Goal: Task Accomplishment & Management: Complete application form

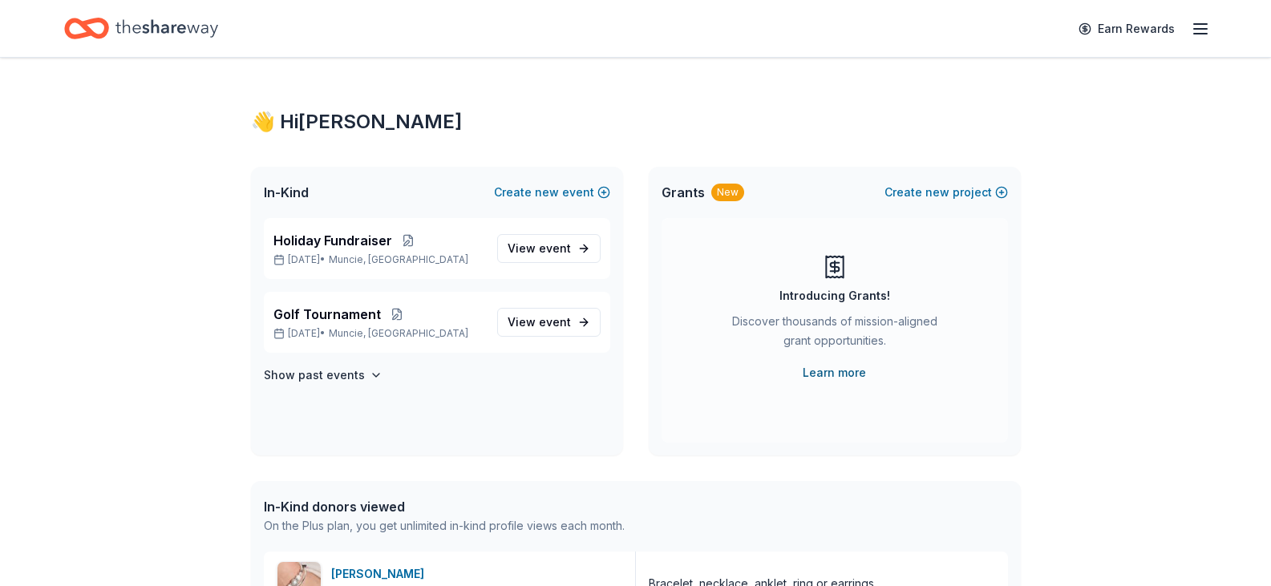
click at [833, 370] on link "Learn more" at bounding box center [834, 372] width 63 height 19
click at [440, 258] on p "Dec 15, 2025 • Muncie, IN" at bounding box center [379, 259] width 211 height 13
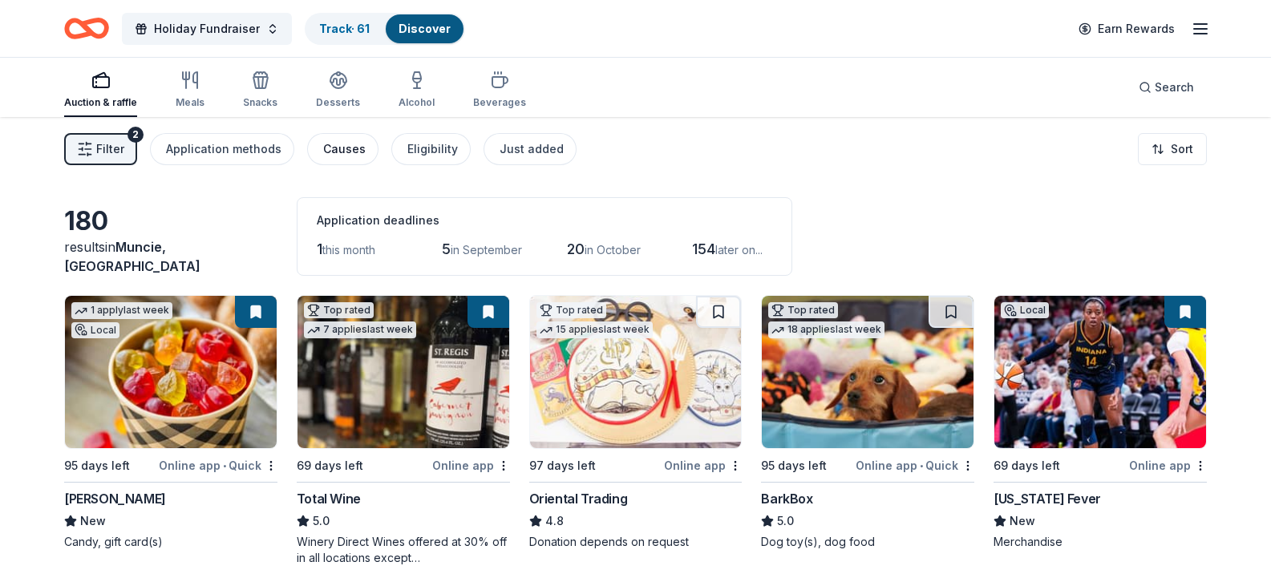
click at [341, 150] on div "Causes" at bounding box center [344, 149] width 43 height 19
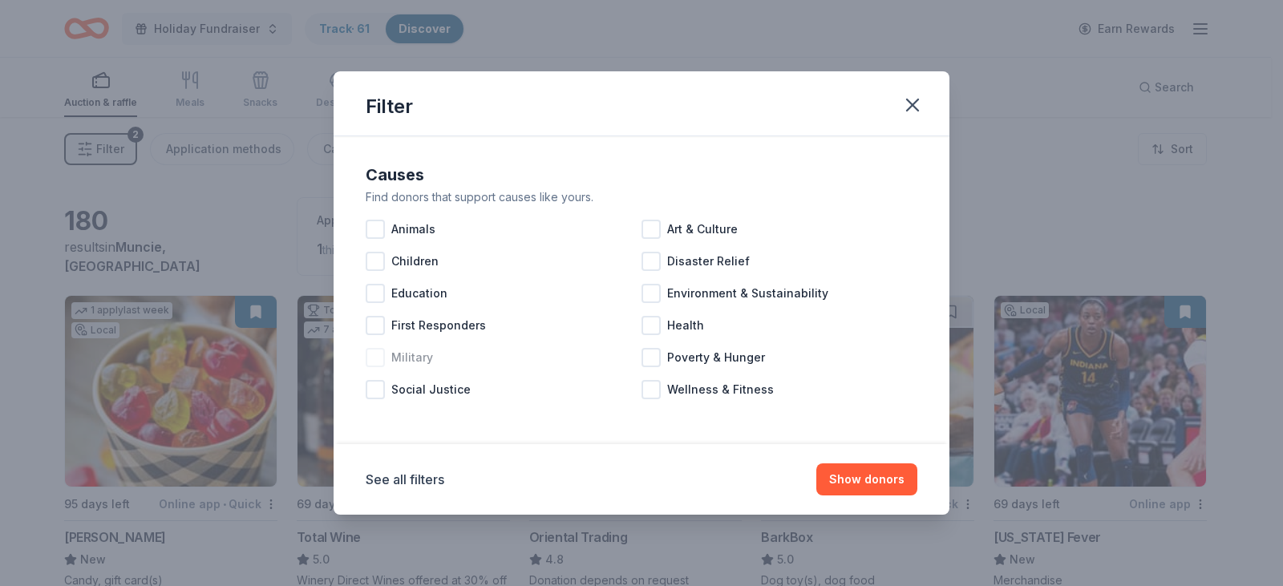
click at [380, 363] on div at bounding box center [375, 357] width 19 height 19
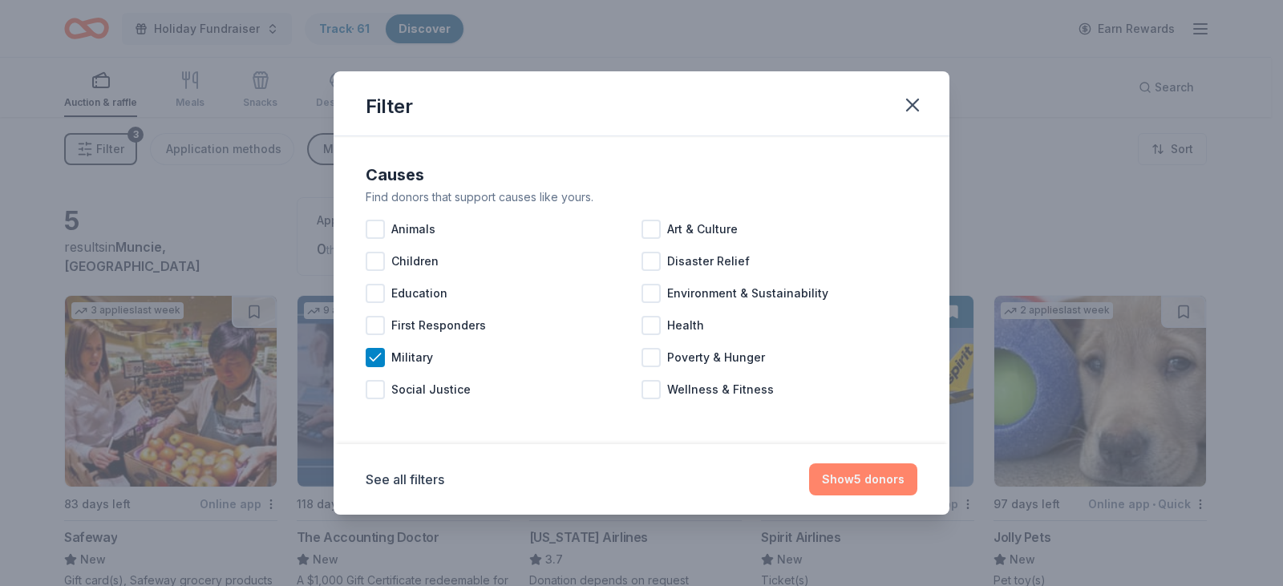
click at [866, 481] on button "Show 5 donors" at bounding box center [863, 480] width 108 height 32
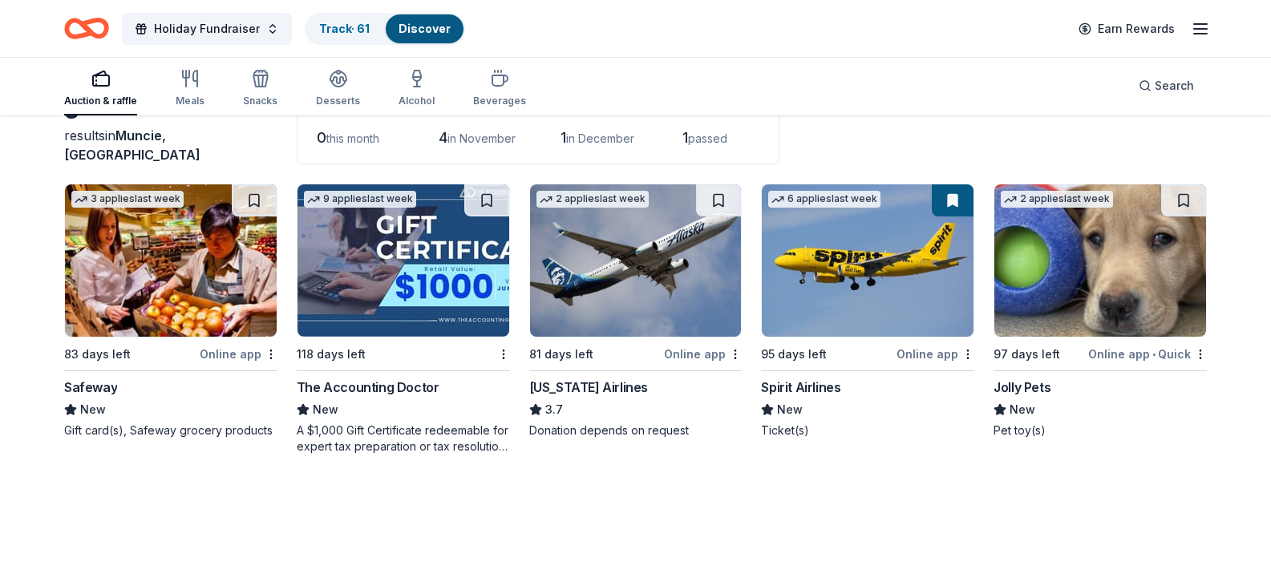
scroll to position [117, 0]
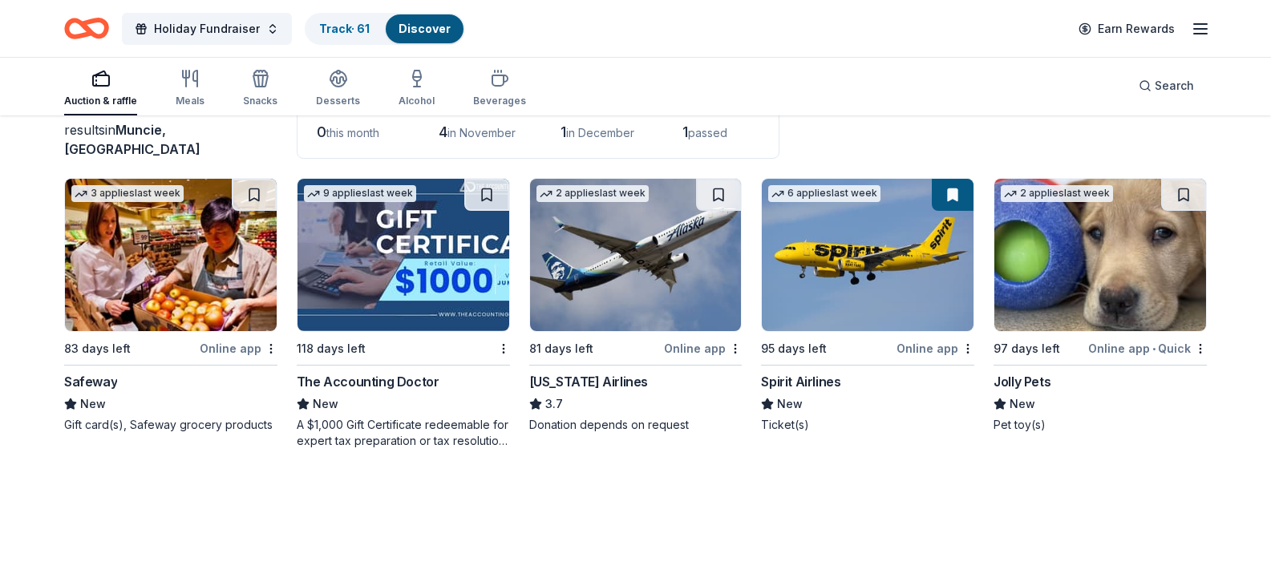
click at [1100, 269] on img at bounding box center [1101, 255] width 212 height 152
click at [828, 296] on img at bounding box center [868, 255] width 212 height 152
click at [623, 322] on img at bounding box center [636, 255] width 212 height 152
click at [397, 290] on img at bounding box center [404, 255] width 212 height 152
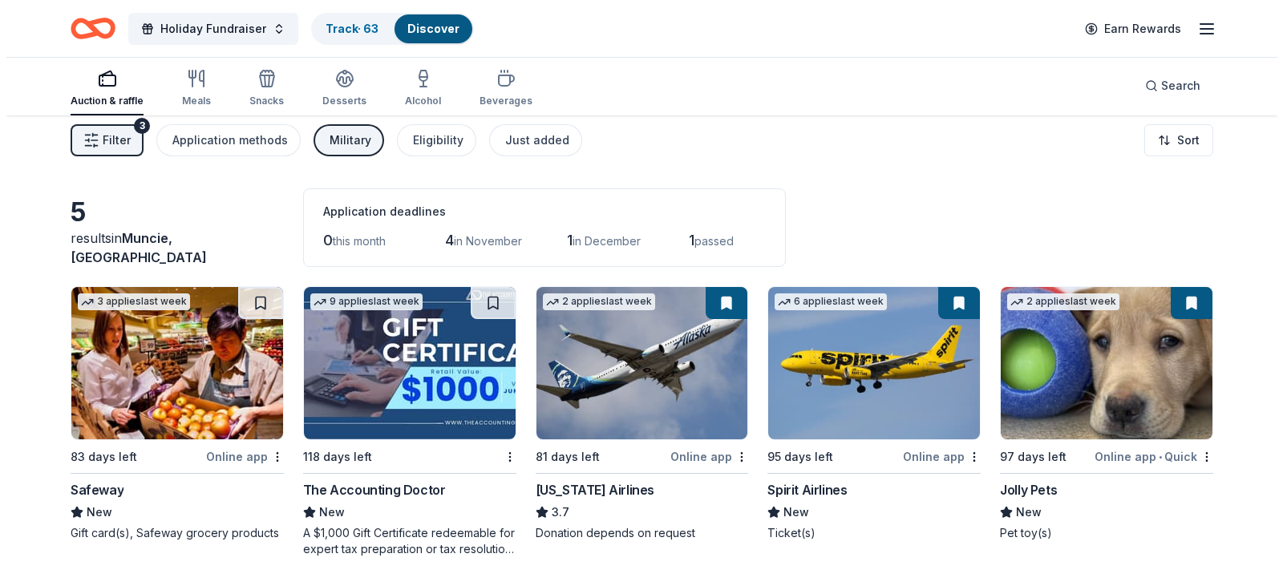
scroll to position [0, 0]
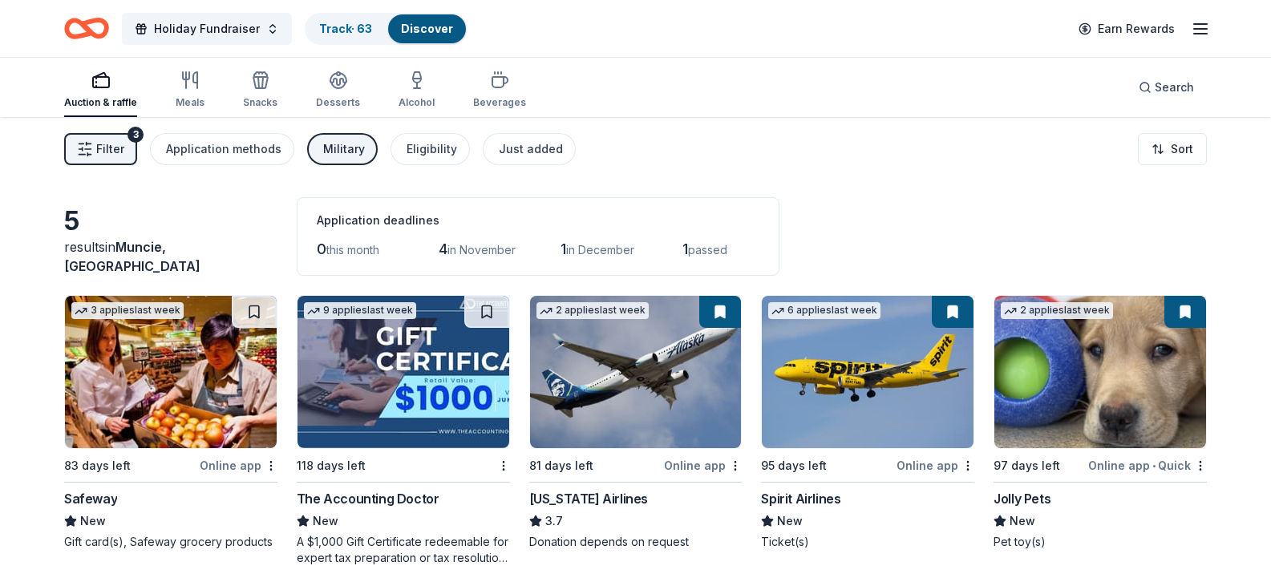
click at [323, 142] on div "Military" at bounding box center [344, 149] width 42 height 19
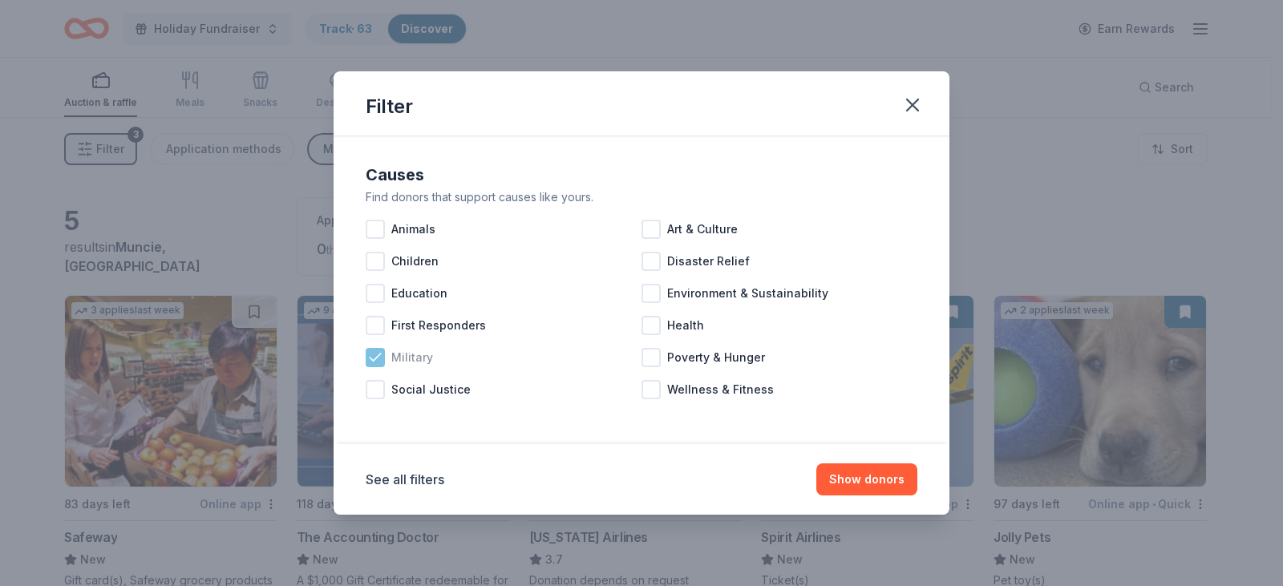
click at [382, 359] on icon at bounding box center [375, 358] width 16 height 16
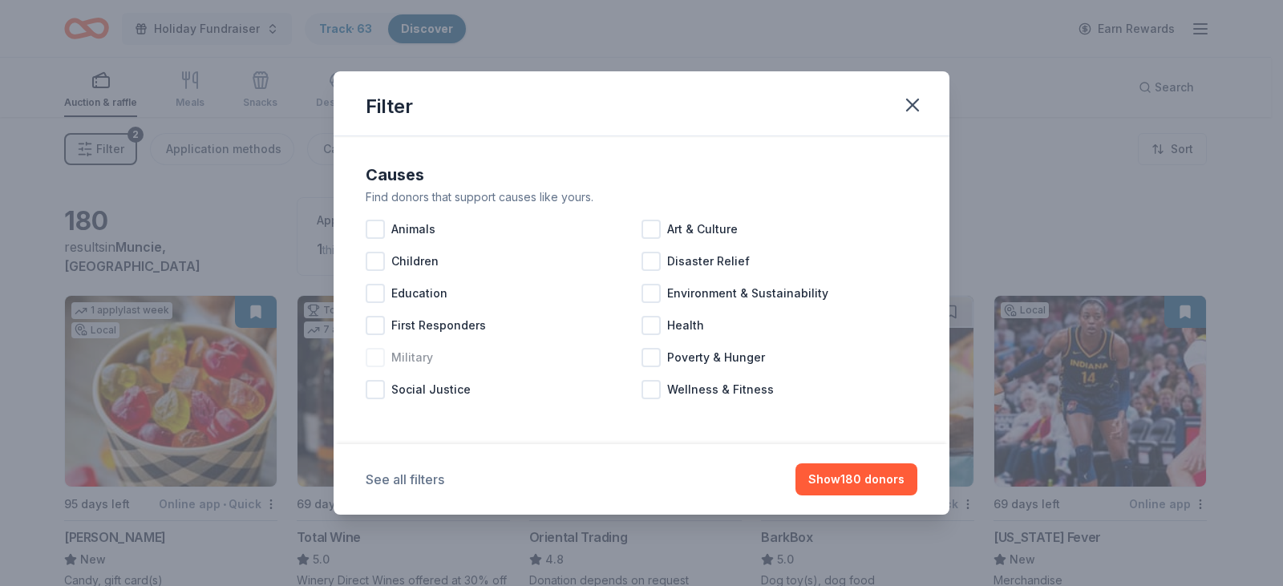
click at [427, 482] on button "See all filters" at bounding box center [405, 479] width 79 height 19
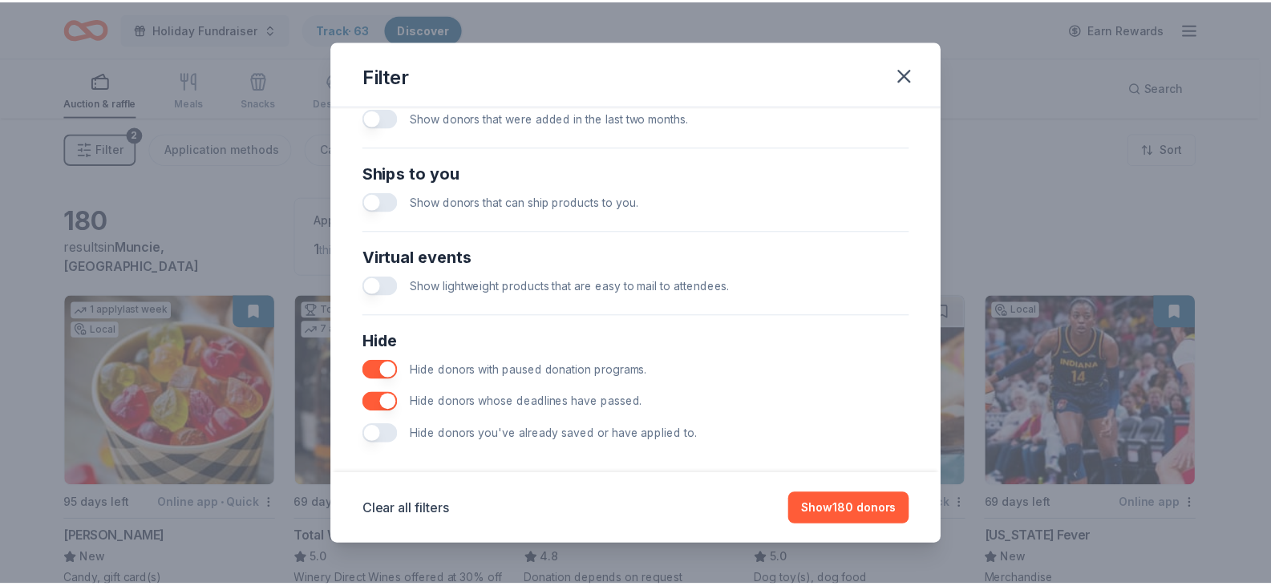
scroll to position [688, 0]
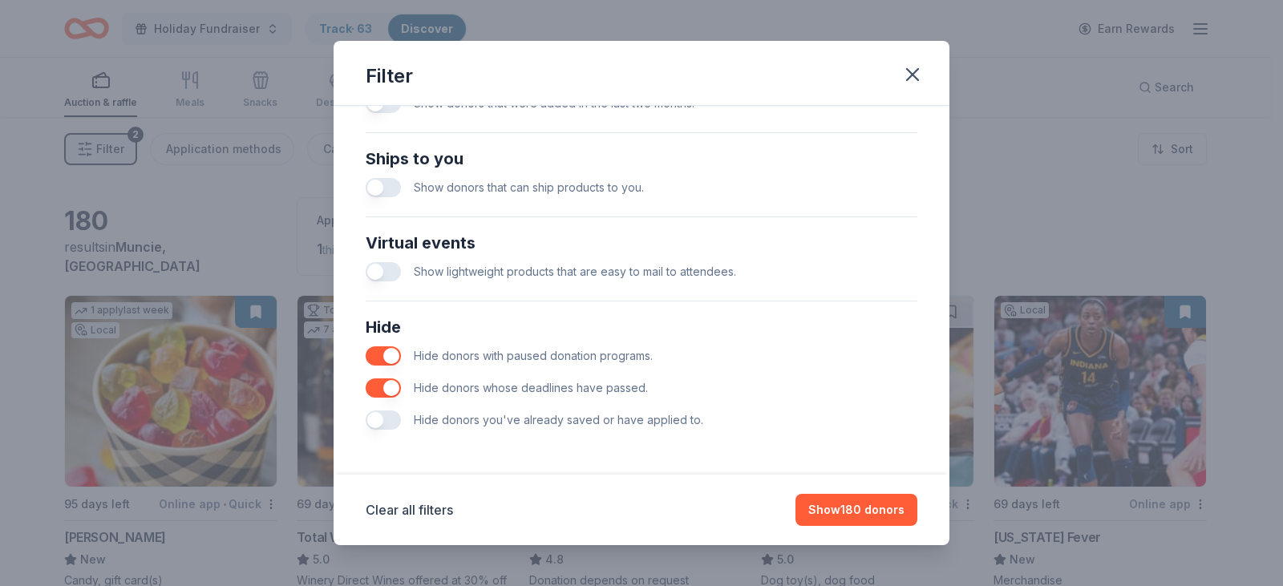
click at [385, 418] on button "button" at bounding box center [383, 420] width 35 height 19
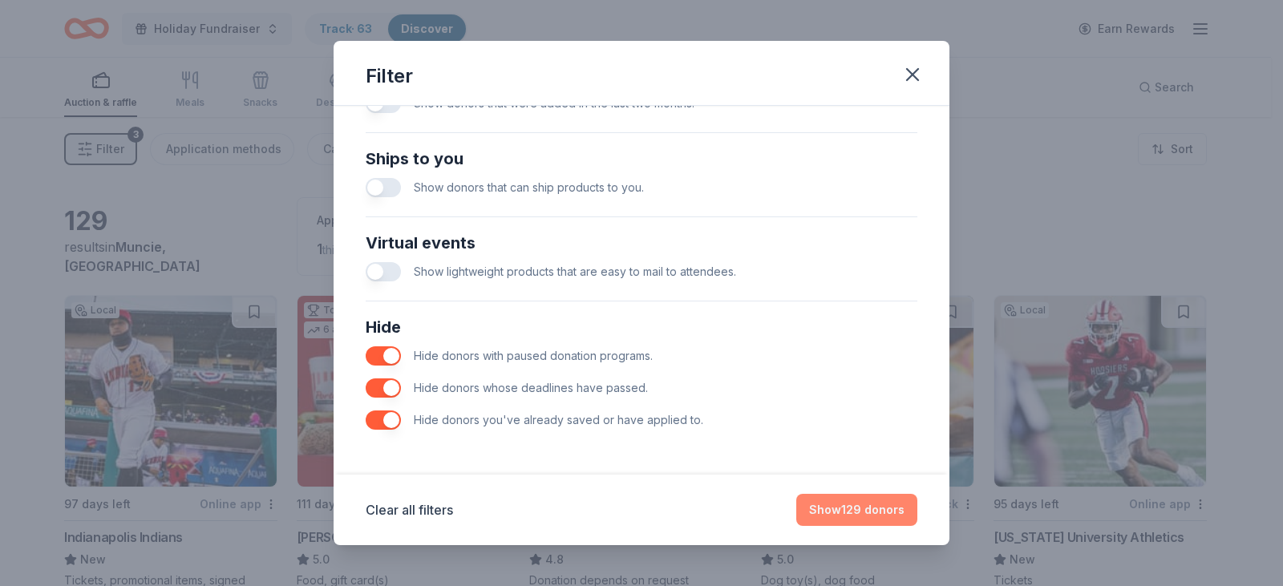
click at [856, 510] on button "Show 129 donors" at bounding box center [857, 510] width 121 height 32
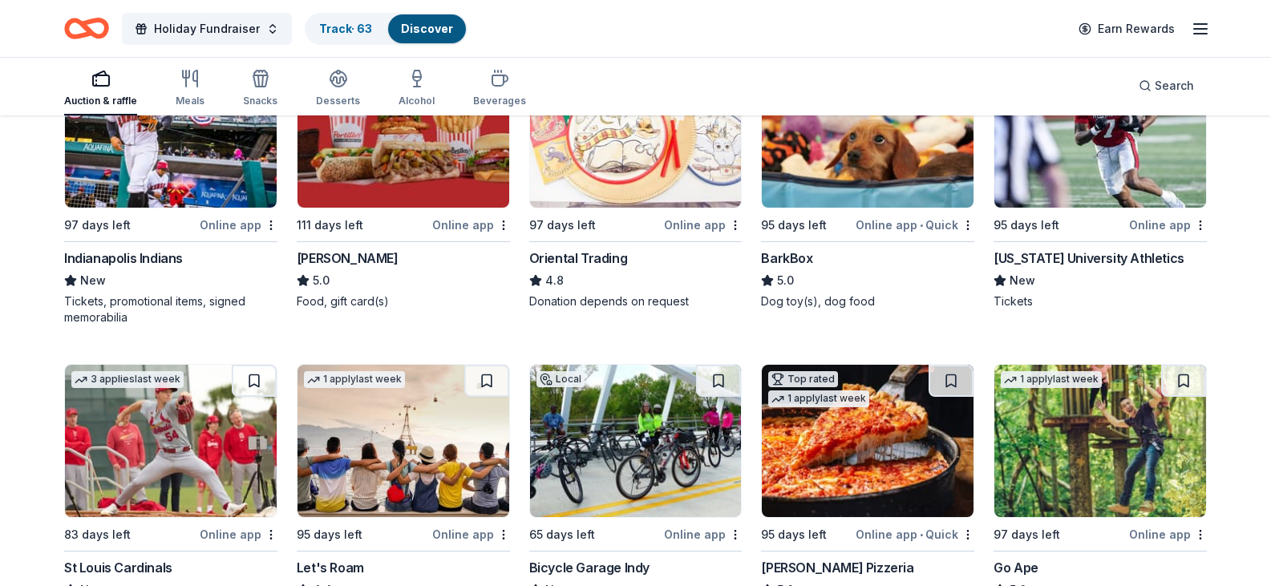
scroll to position [481, 0]
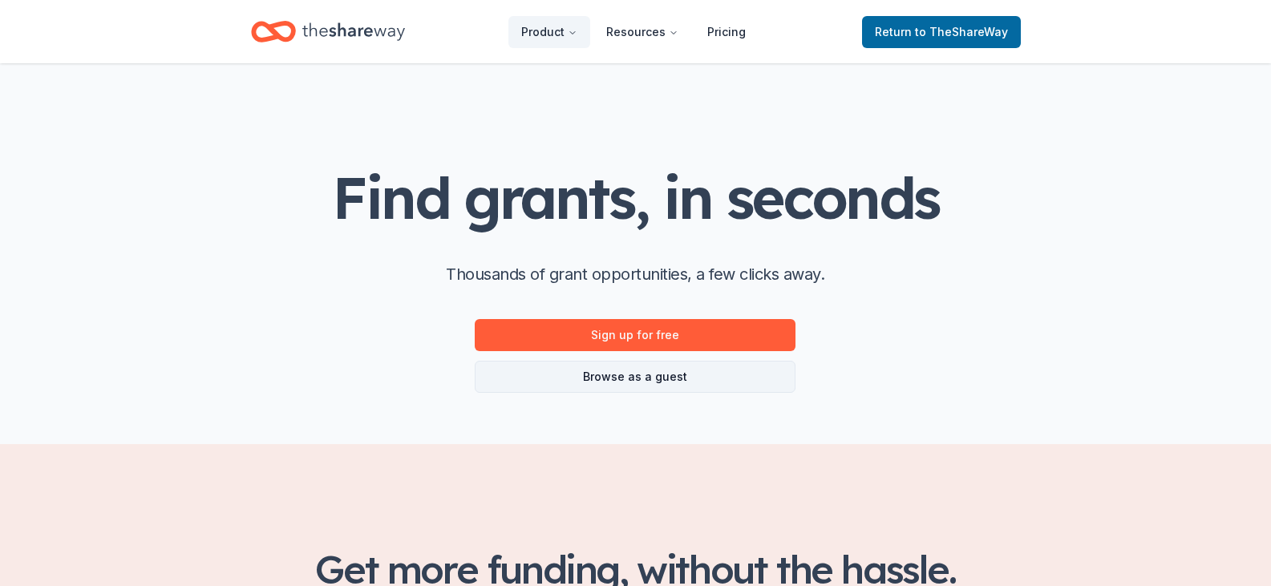
click at [678, 376] on link "Browse as a guest" at bounding box center [635, 377] width 321 height 32
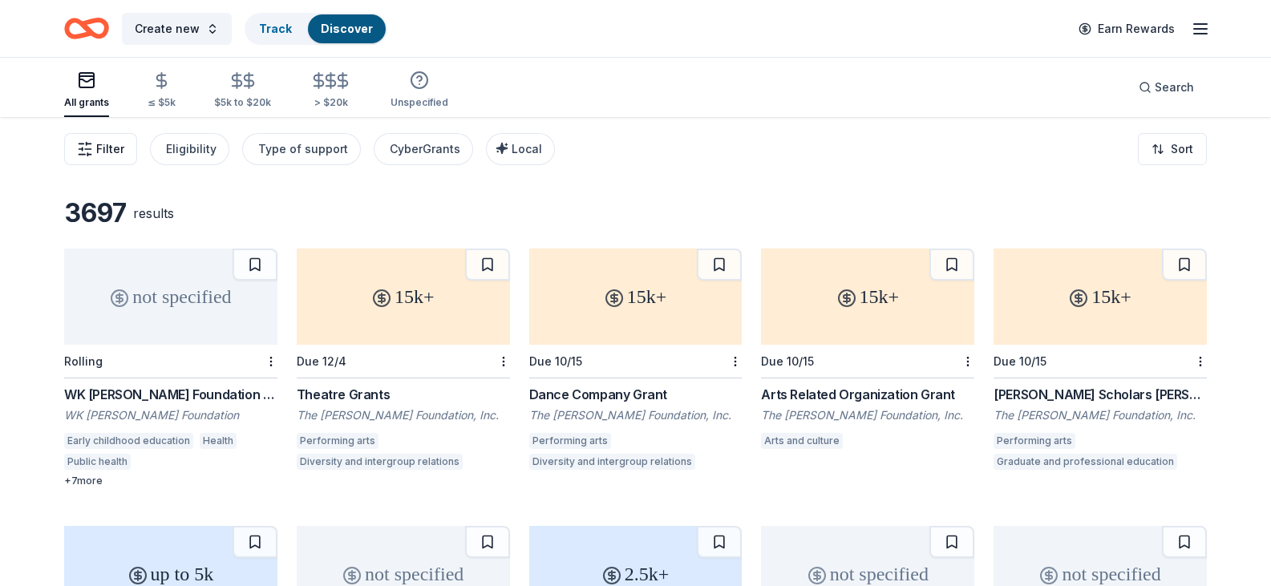
click at [111, 148] on span "Filter" at bounding box center [110, 149] width 28 height 19
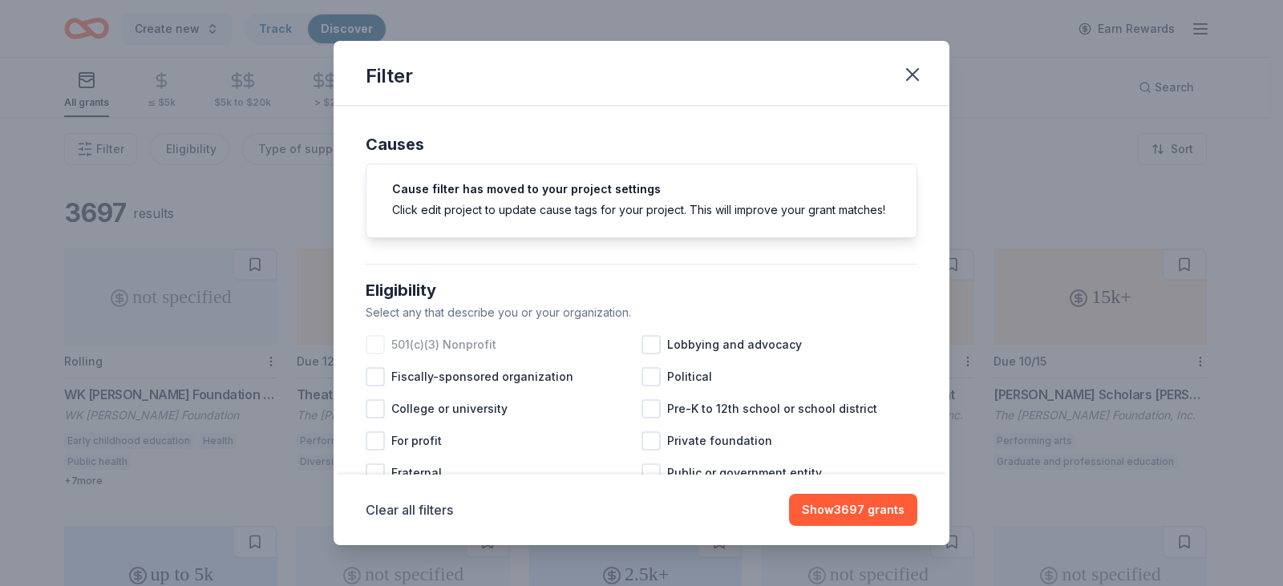
click at [382, 355] on div at bounding box center [375, 344] width 19 height 19
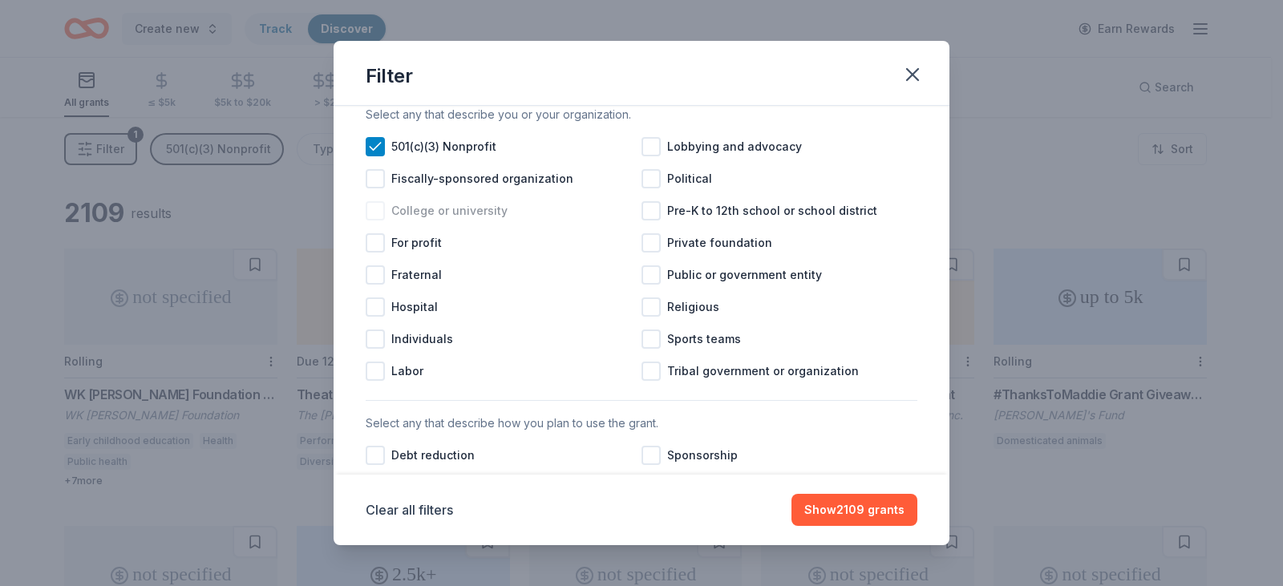
scroll to position [241, 0]
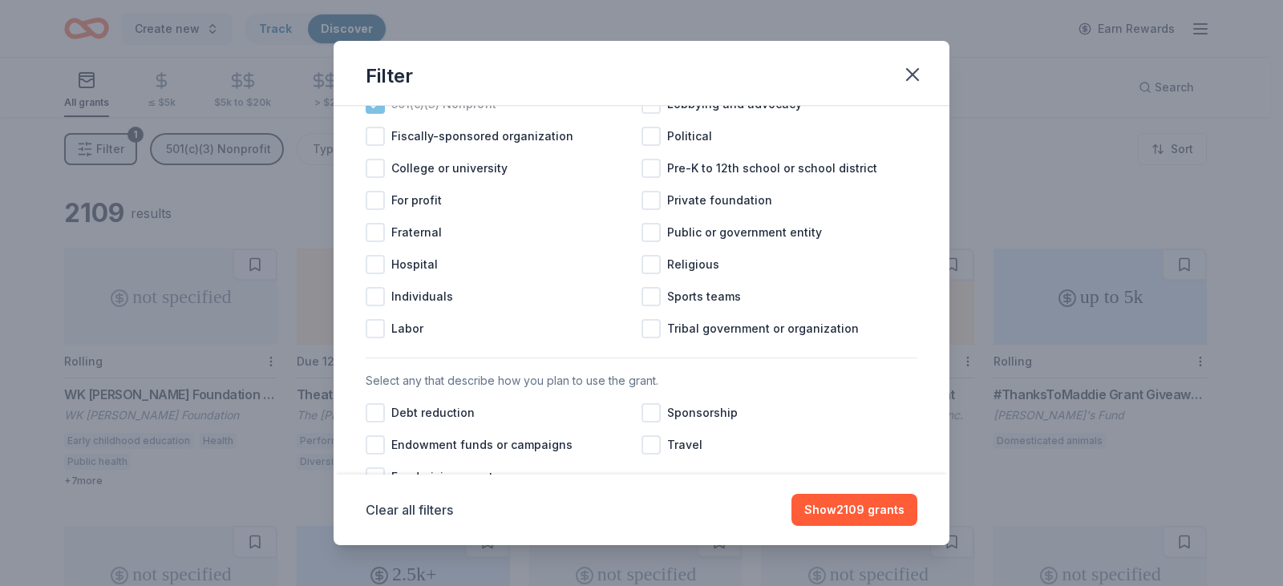
click at [375, 112] on icon at bounding box center [375, 104] width 16 height 16
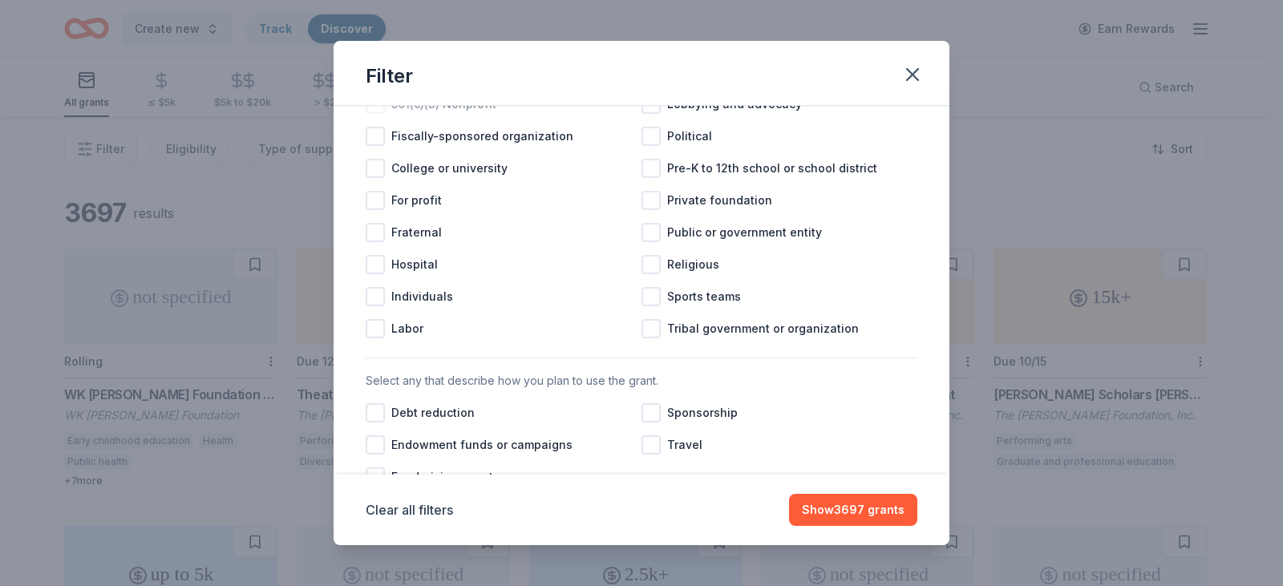
click at [376, 114] on div at bounding box center [375, 104] width 19 height 19
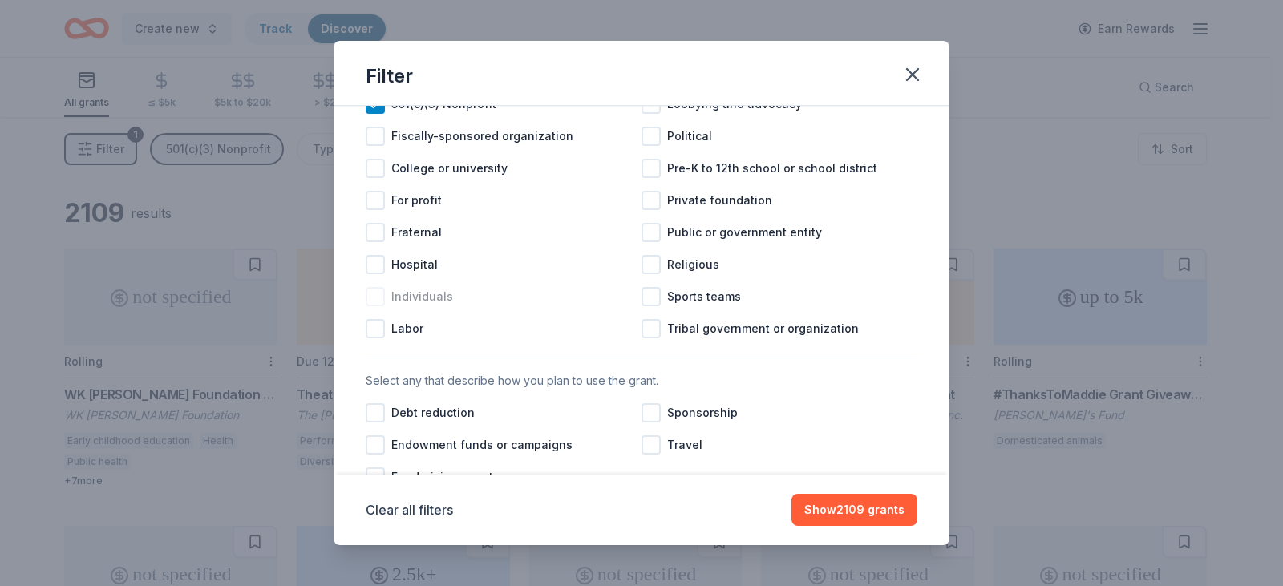
click at [378, 306] on div at bounding box center [375, 296] width 19 height 19
click at [379, 112] on icon at bounding box center [375, 104] width 16 height 16
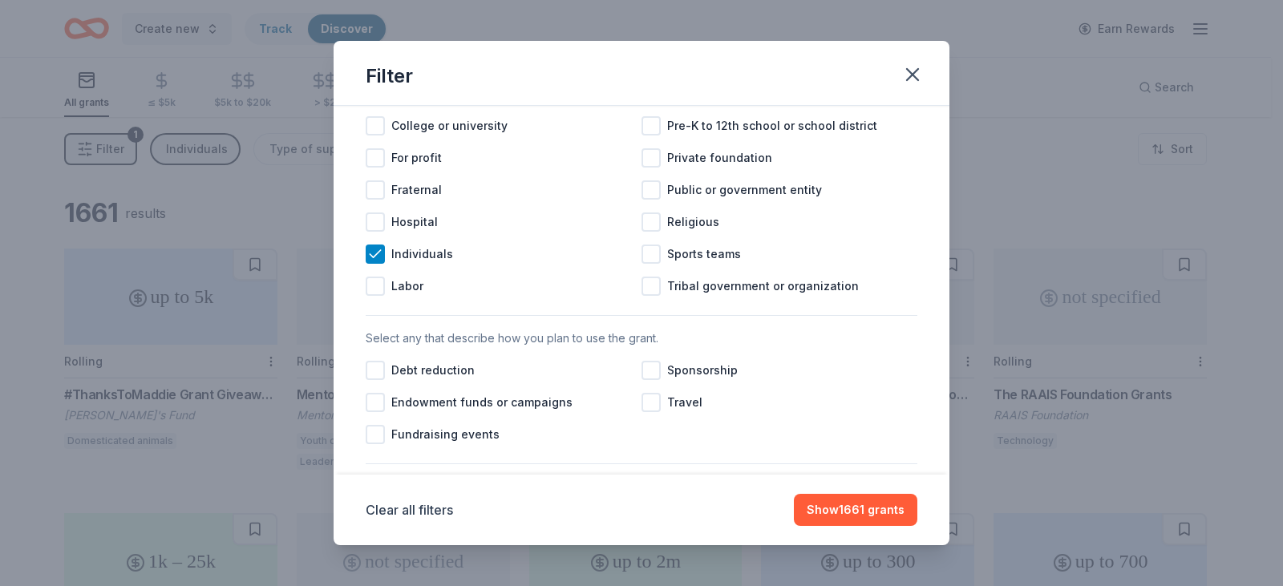
scroll to position [321, 0]
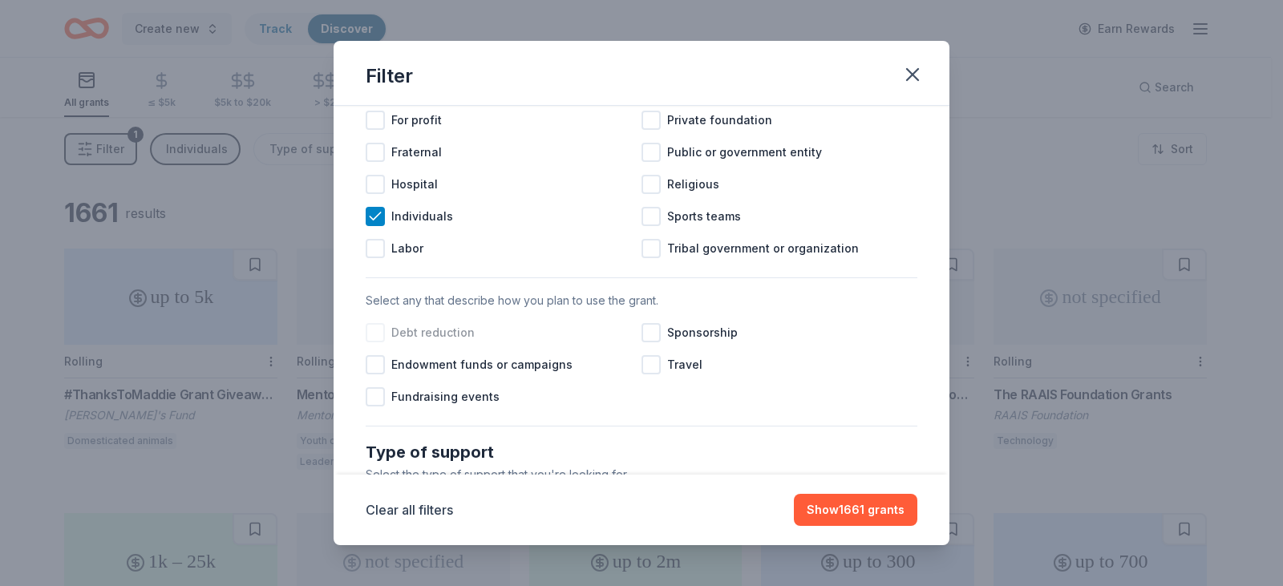
click at [375, 343] on div at bounding box center [375, 332] width 19 height 19
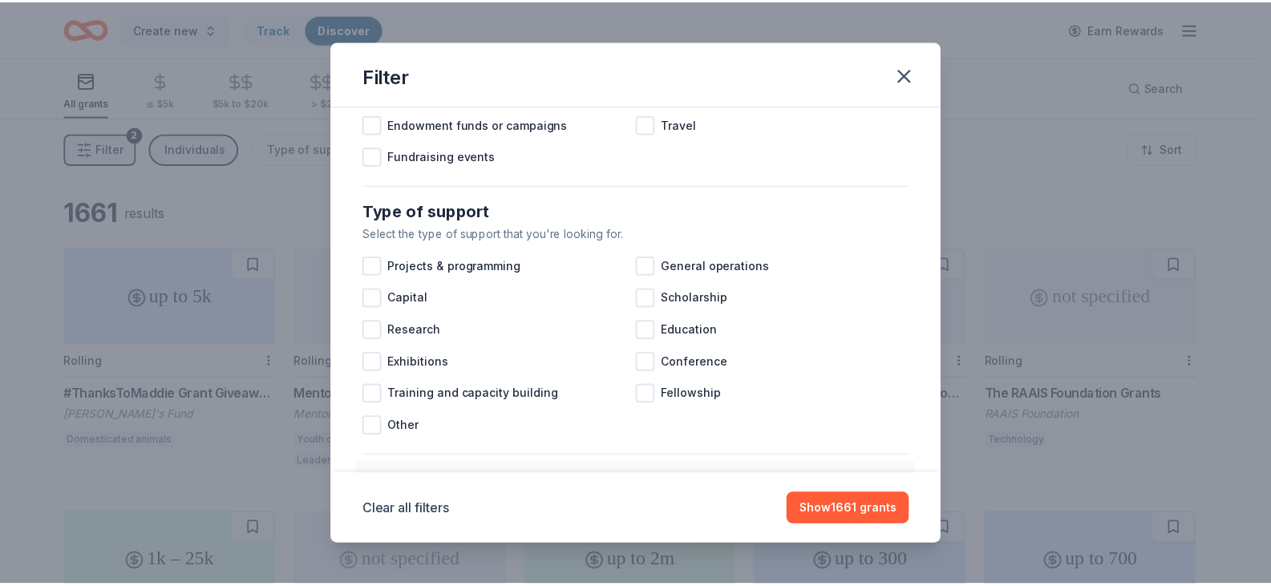
scroll to position [642, 0]
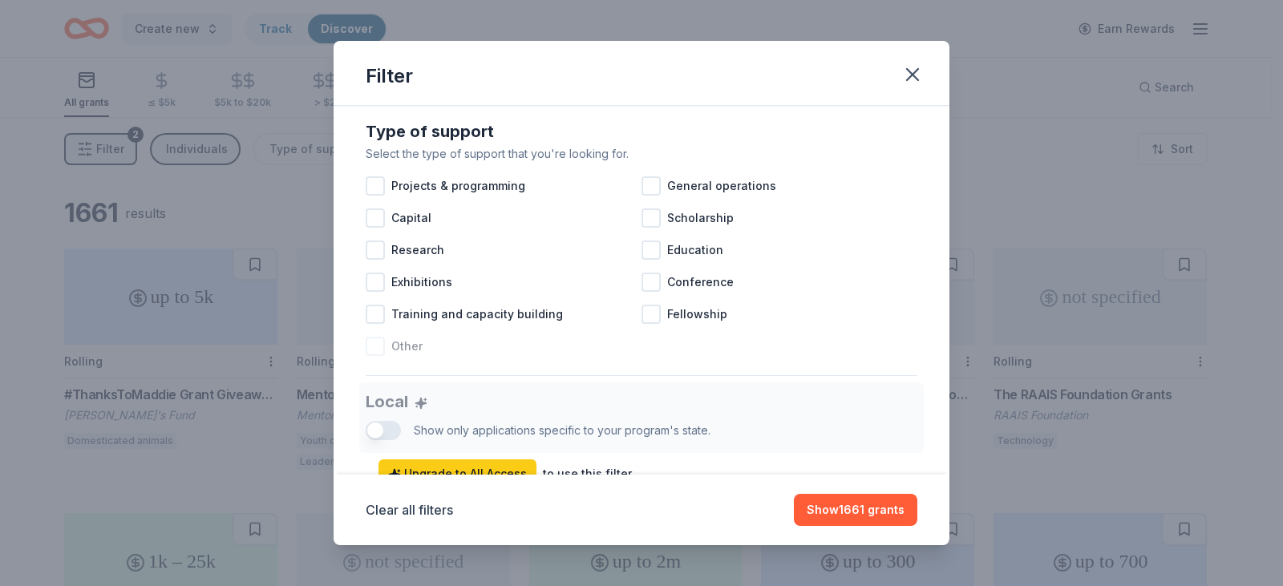
click at [373, 356] on div at bounding box center [375, 346] width 19 height 19
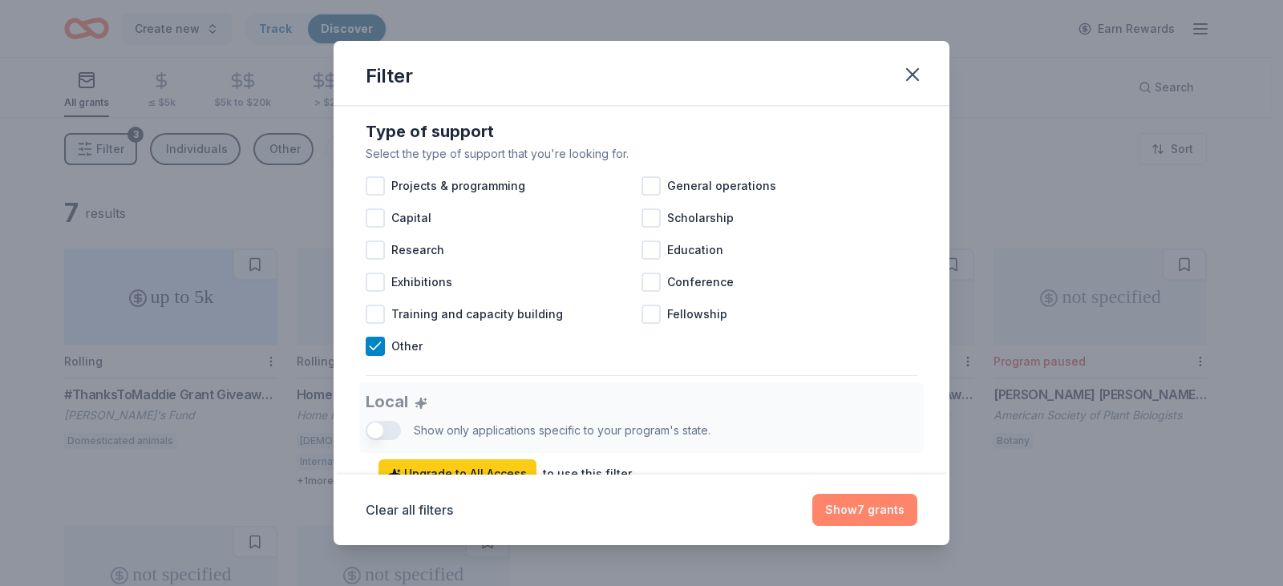
click at [845, 509] on button "Show 7 grants" at bounding box center [865, 510] width 105 height 32
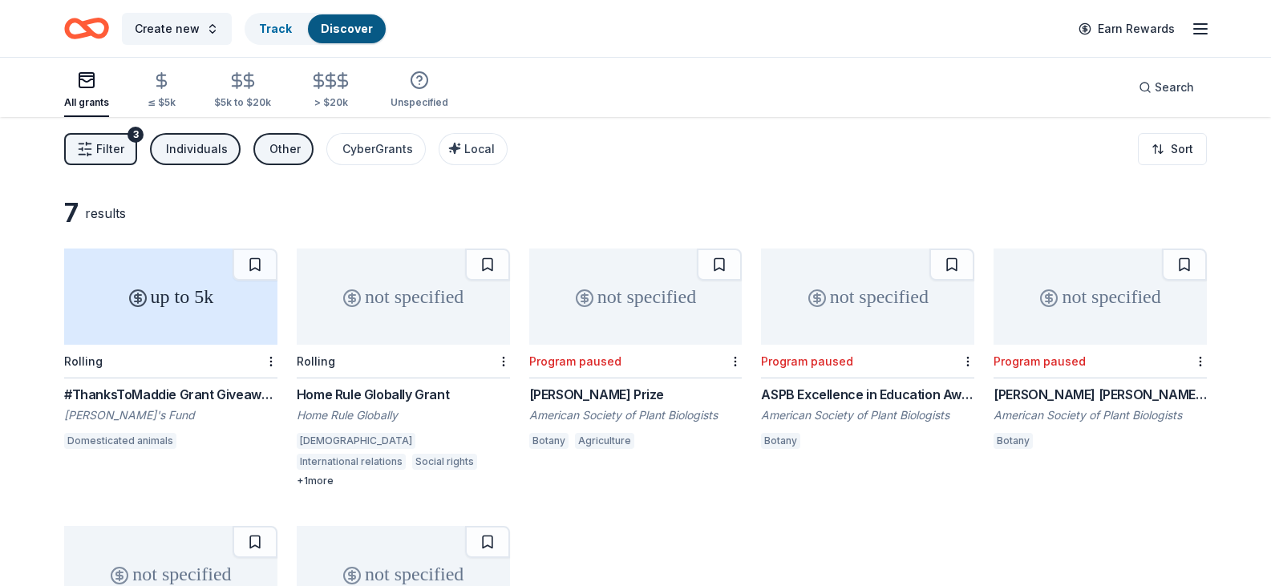
click at [87, 87] on rect "button" at bounding box center [86, 80] width 14 height 14
click at [100, 156] on span "Filter" at bounding box center [110, 149] width 28 height 19
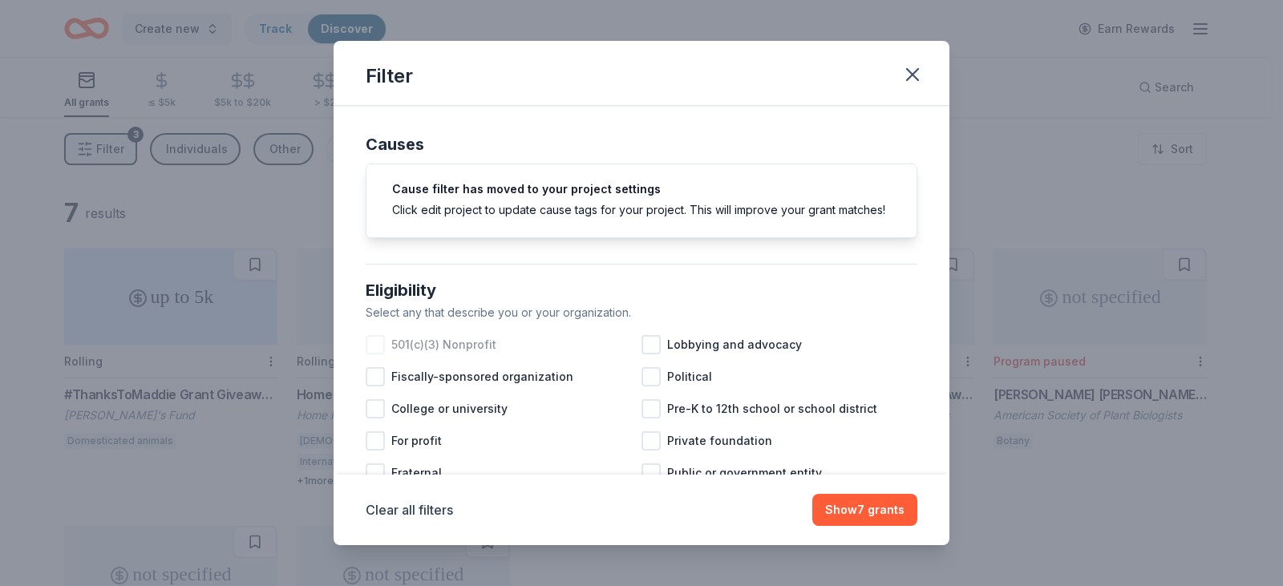
click at [375, 355] on div at bounding box center [375, 344] width 19 height 19
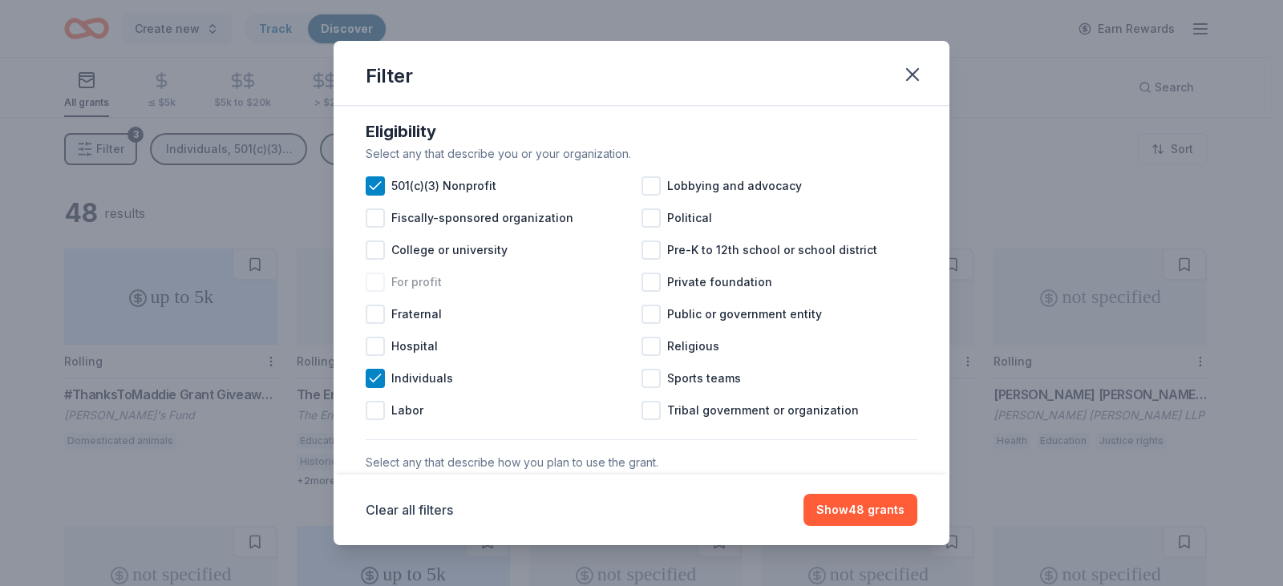
scroll to position [160, 0]
click at [374, 385] on icon at bounding box center [375, 377] width 16 height 16
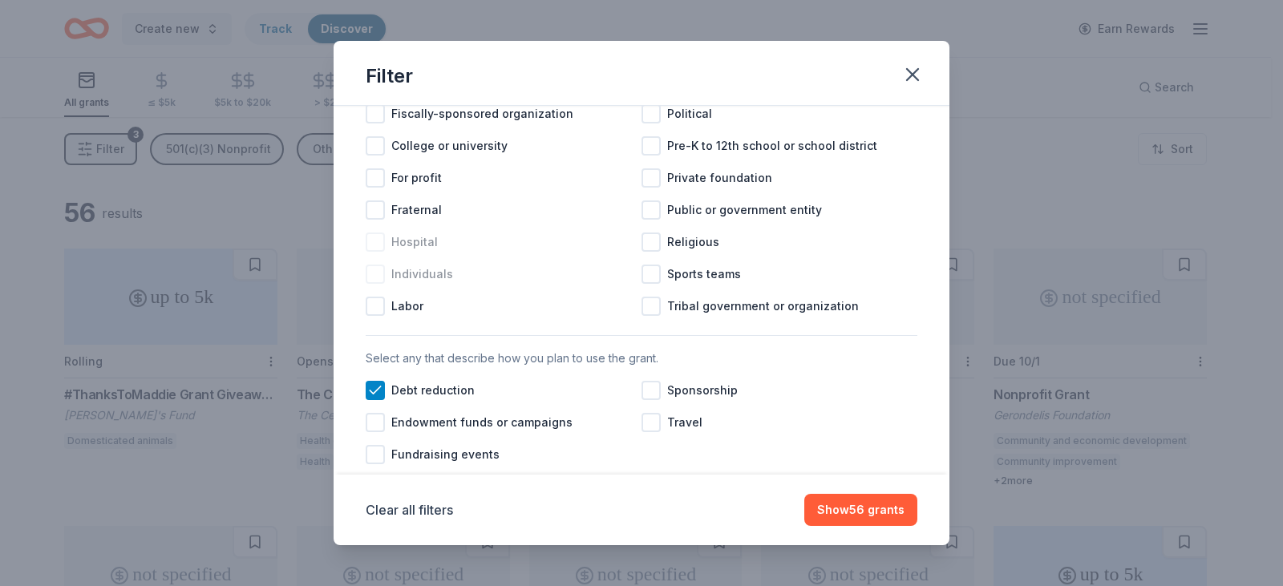
scroll to position [401, 0]
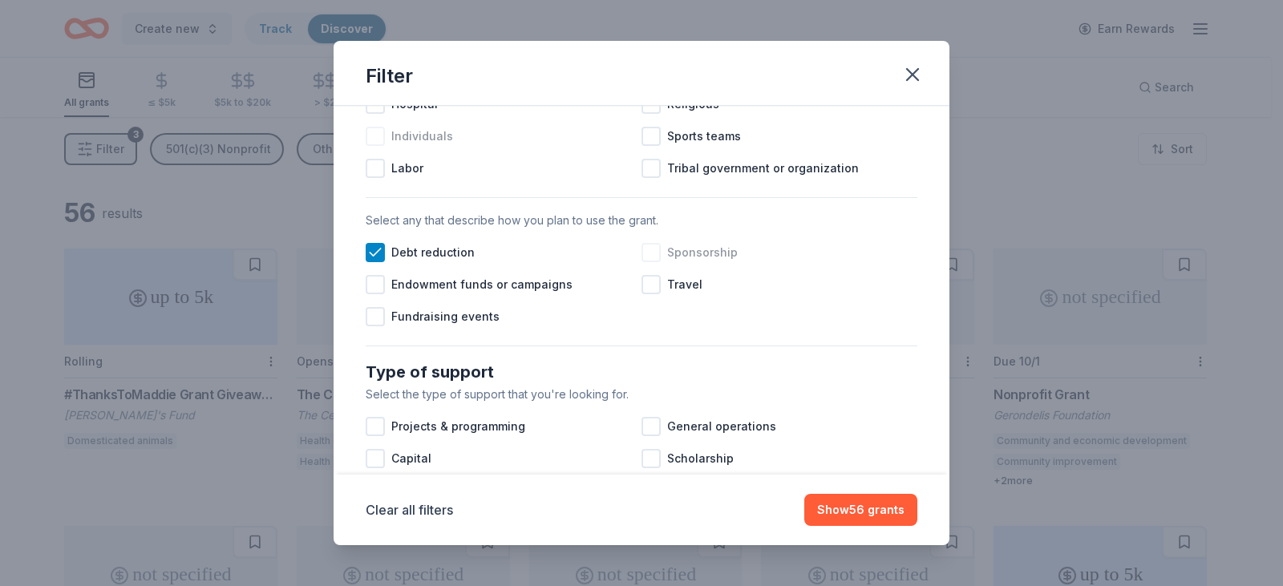
click at [648, 262] on div at bounding box center [651, 252] width 19 height 19
click at [375, 256] on icon at bounding box center [375, 252] width 10 height 7
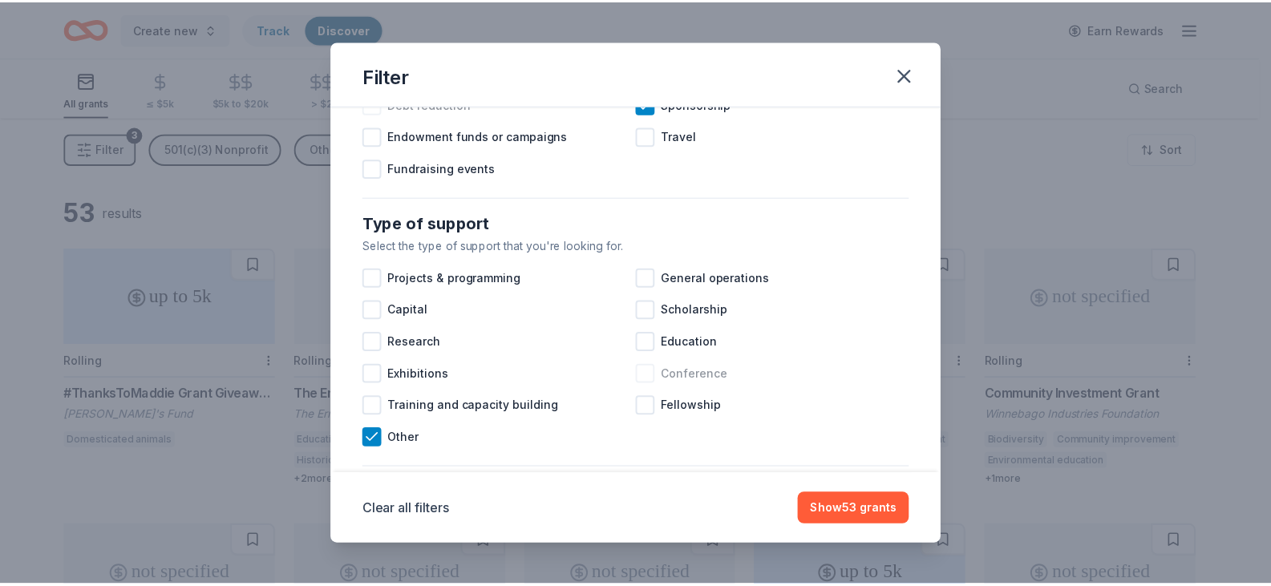
scroll to position [562, 0]
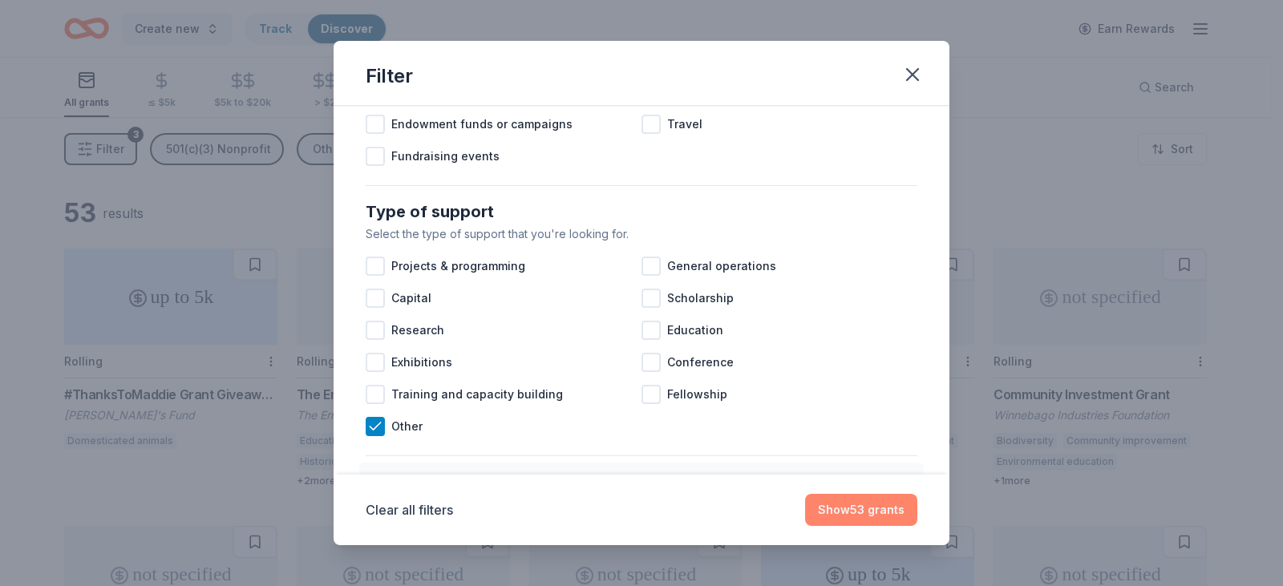
click at [852, 509] on button "Show 53 grants" at bounding box center [861, 510] width 112 height 32
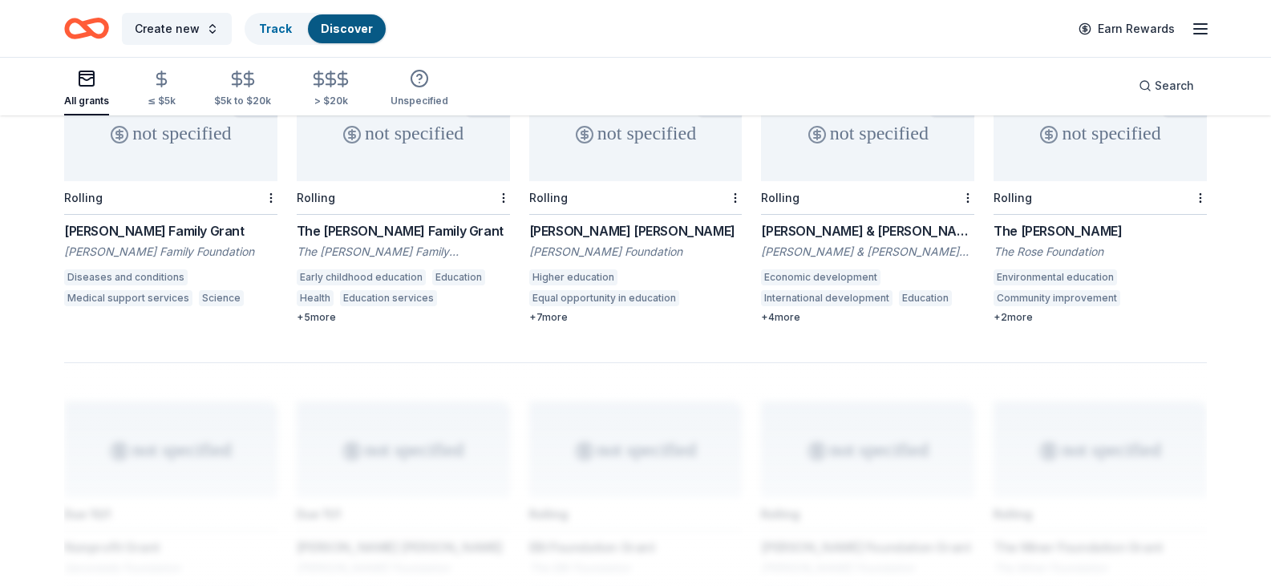
scroll to position [1123, 0]
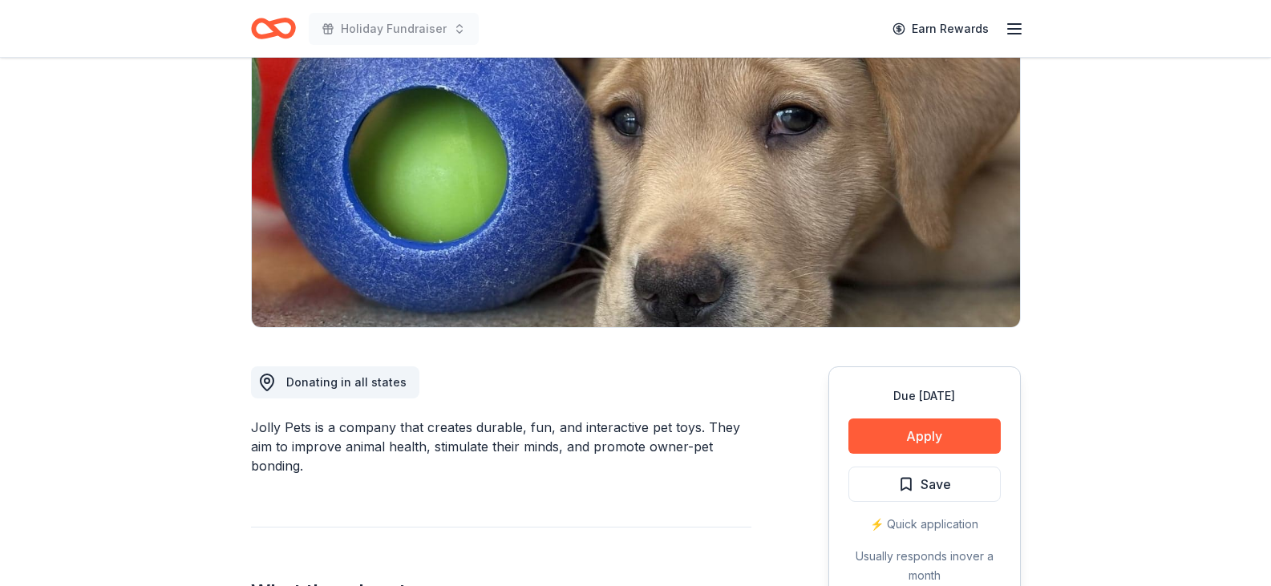
scroll to position [241, 0]
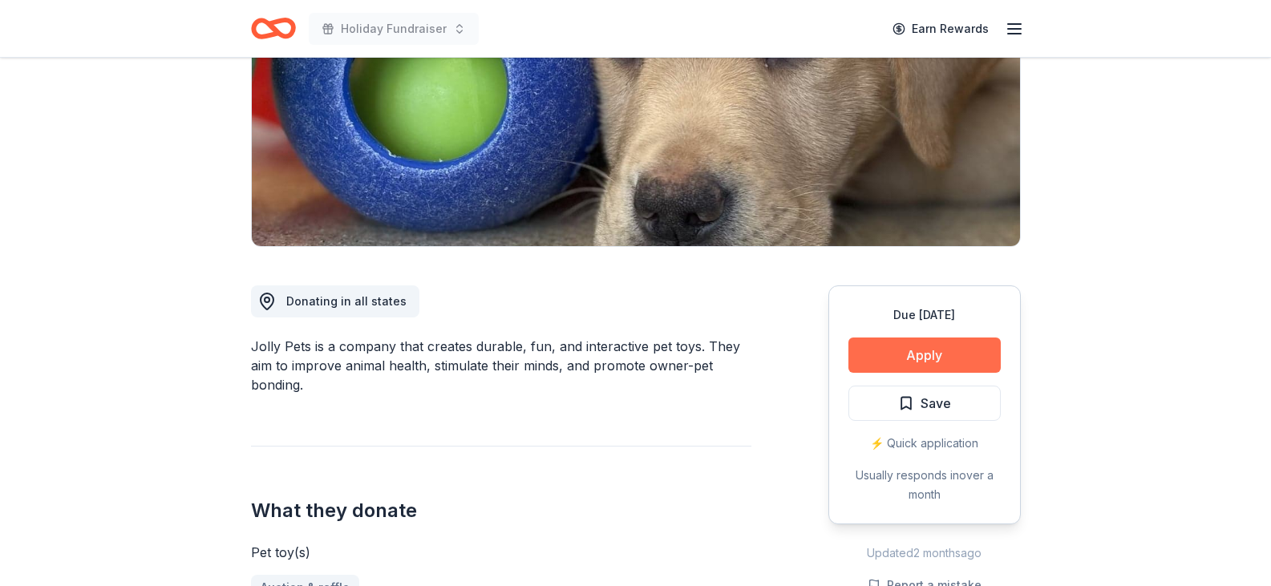
click at [923, 351] on button "Apply" at bounding box center [925, 355] width 152 height 35
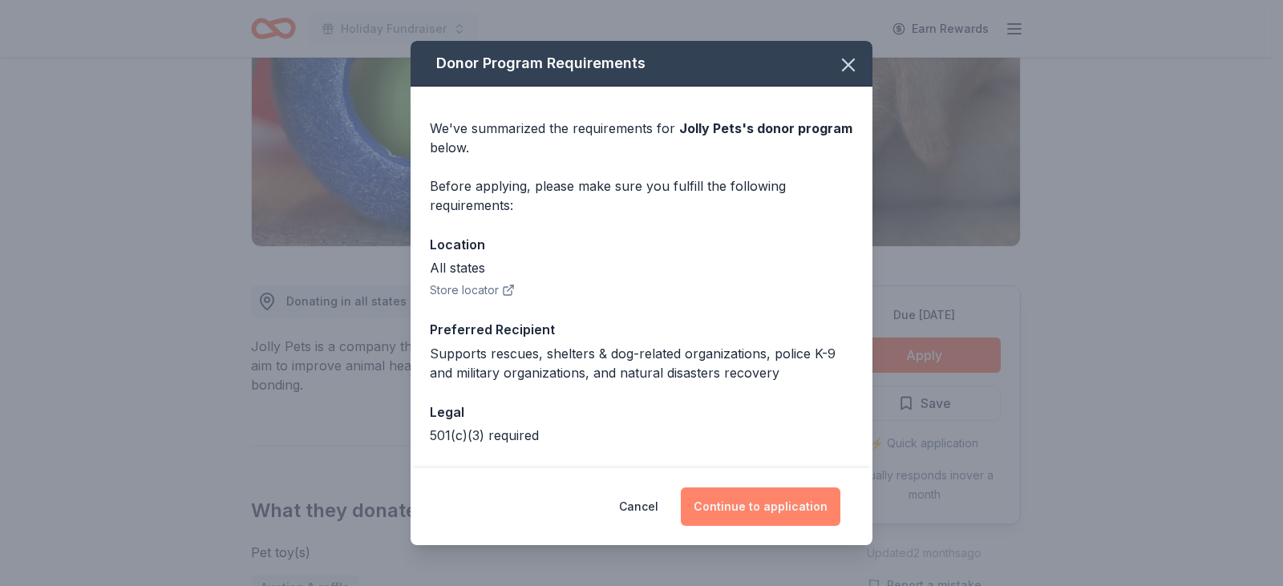
click at [745, 508] on button "Continue to application" at bounding box center [761, 507] width 160 height 39
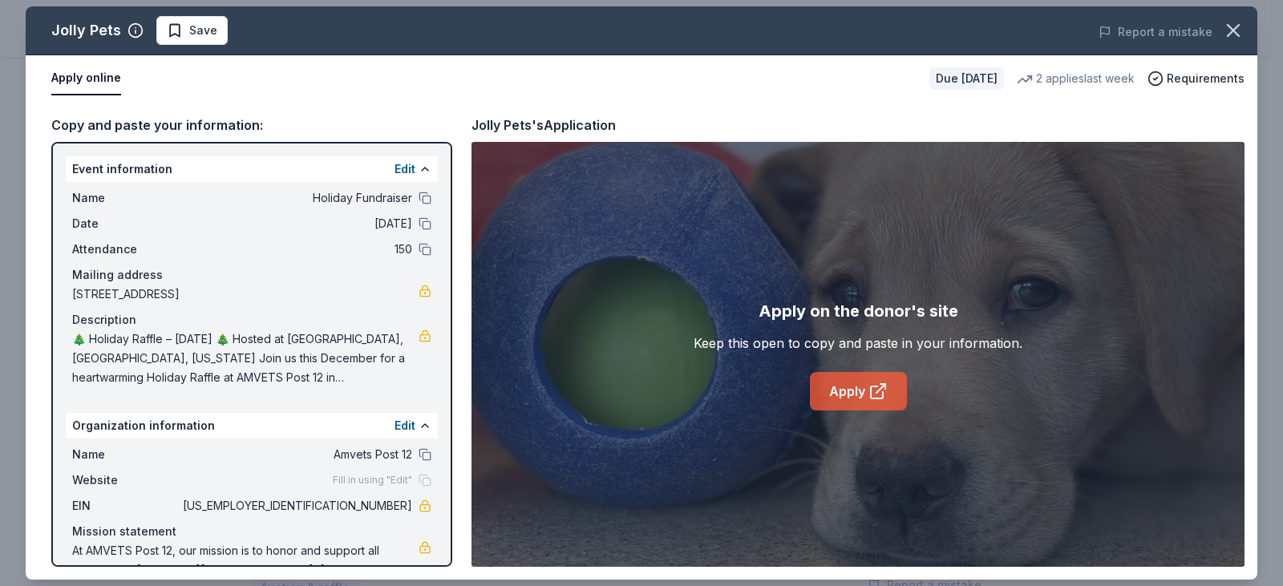
click at [876, 396] on icon at bounding box center [878, 391] width 19 height 19
click at [1228, 29] on icon "button" at bounding box center [1234, 30] width 22 height 22
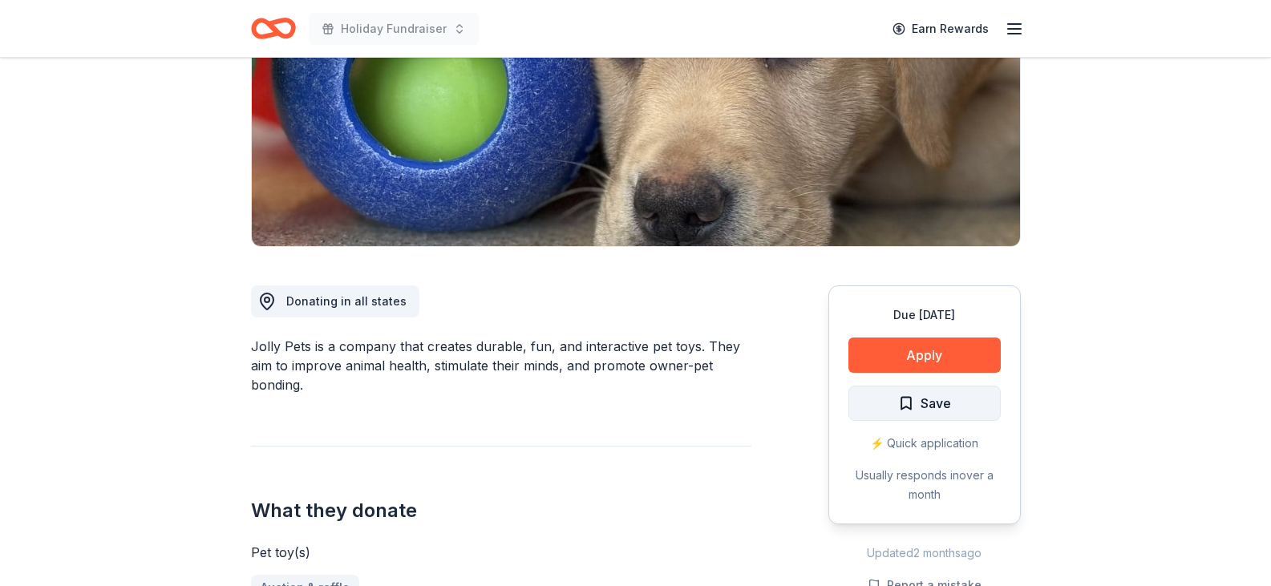
click at [904, 406] on span "Save" at bounding box center [924, 403] width 53 height 21
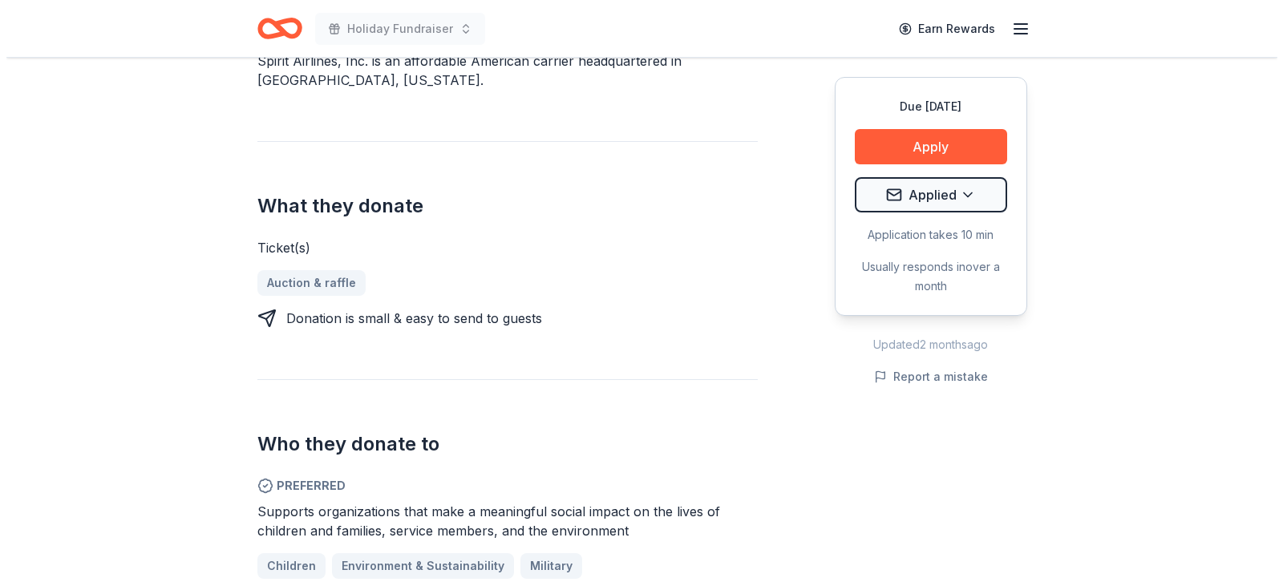
scroll to position [562, 0]
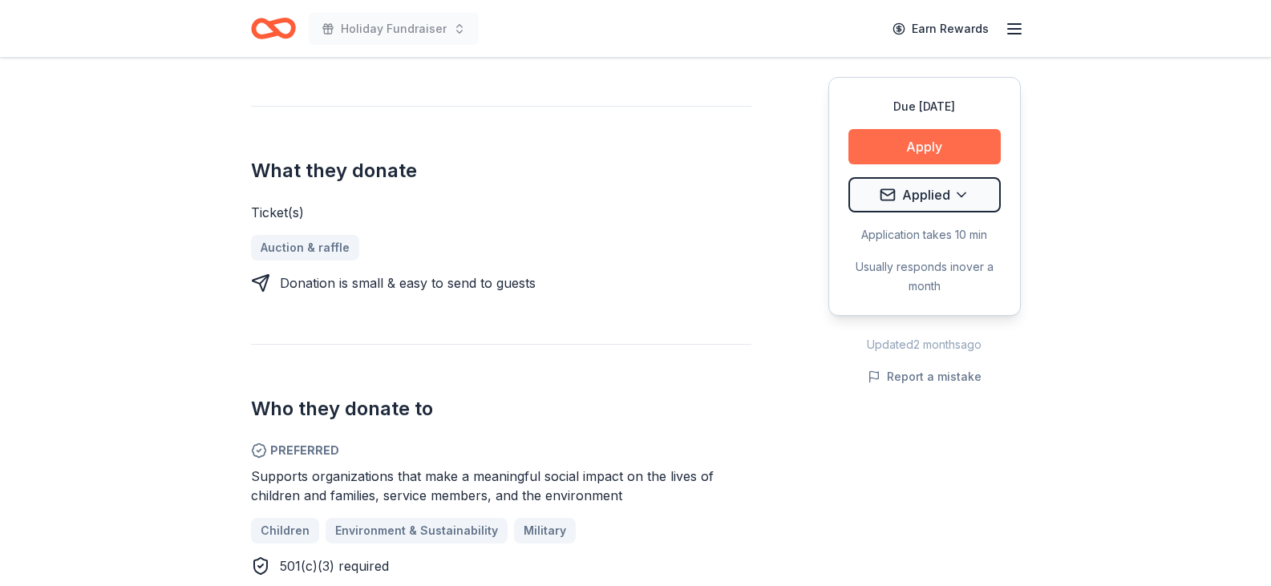
click at [904, 148] on button "Apply" at bounding box center [925, 146] width 152 height 35
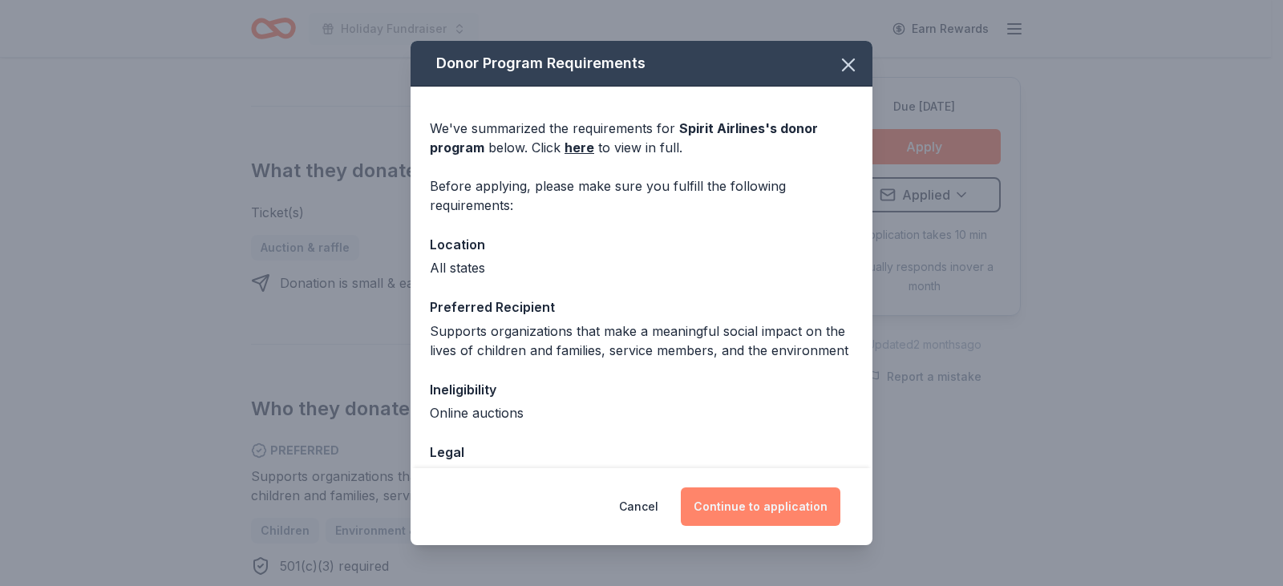
click at [762, 507] on button "Continue to application" at bounding box center [761, 507] width 160 height 39
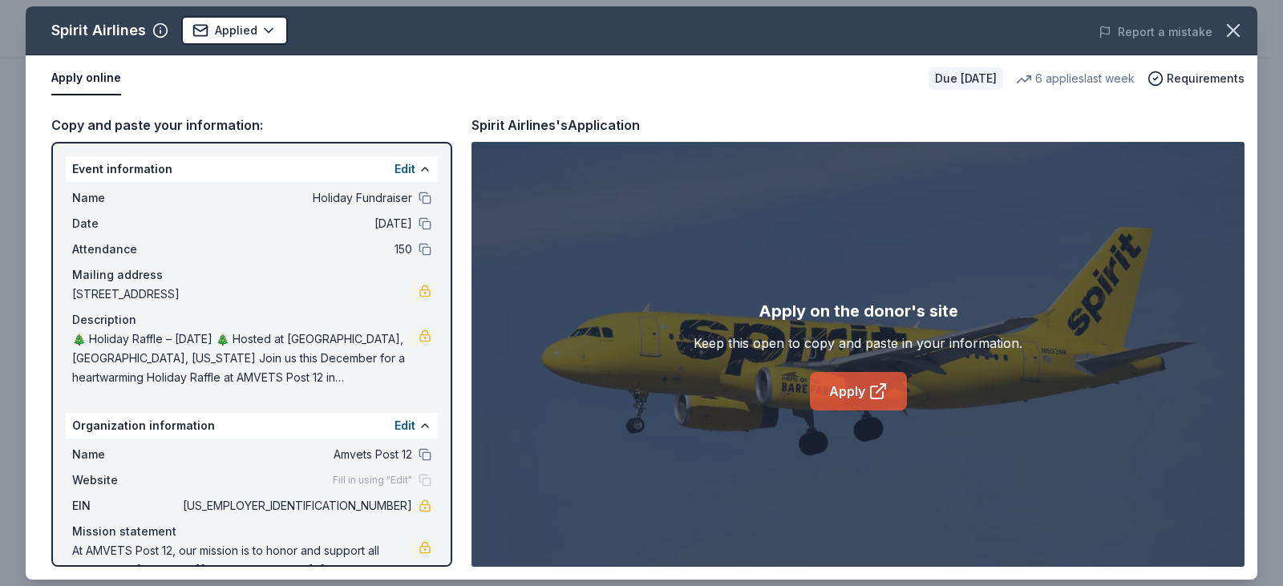
click at [861, 389] on link "Apply" at bounding box center [858, 391] width 97 height 39
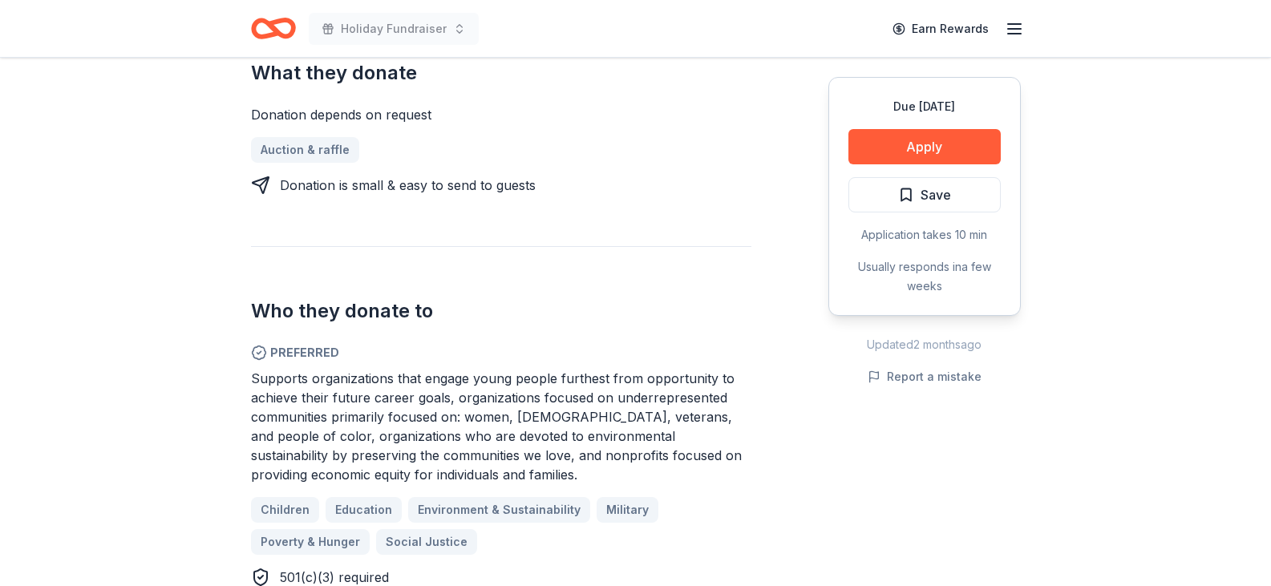
scroll to position [722, 0]
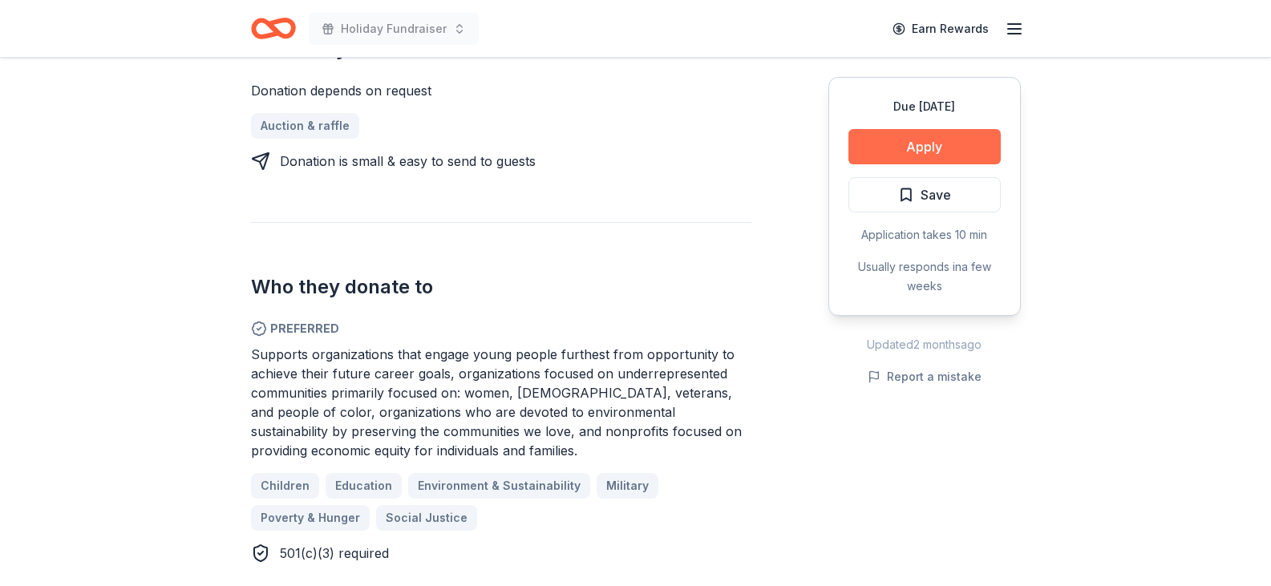
click at [899, 142] on button "Apply" at bounding box center [925, 146] width 152 height 35
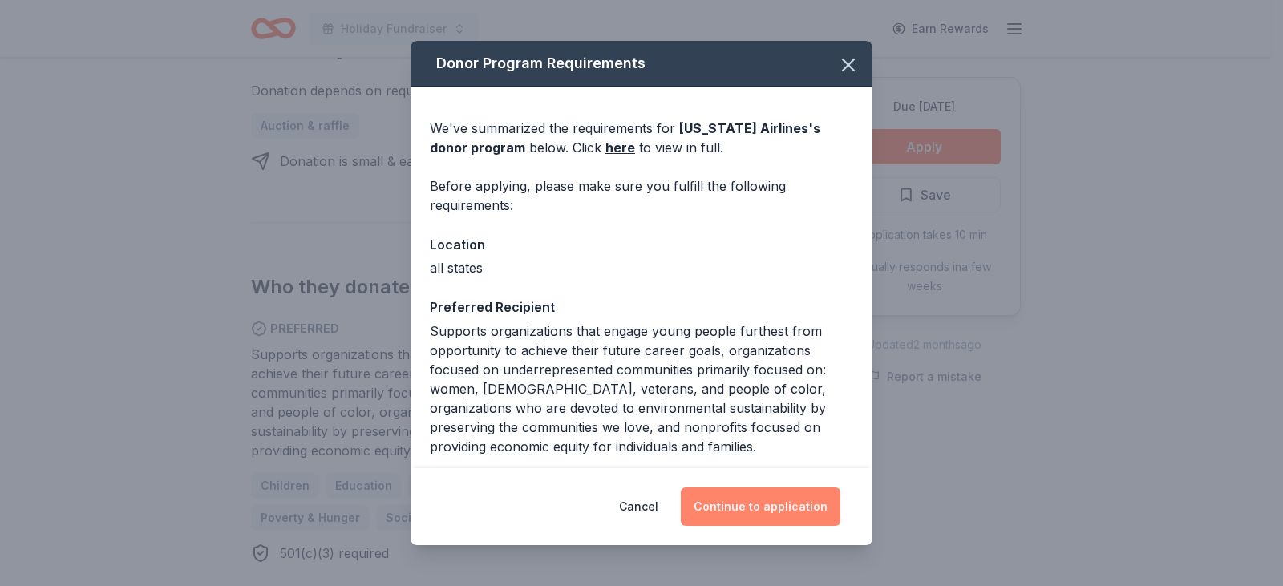
click at [733, 503] on button "Continue to application" at bounding box center [761, 507] width 160 height 39
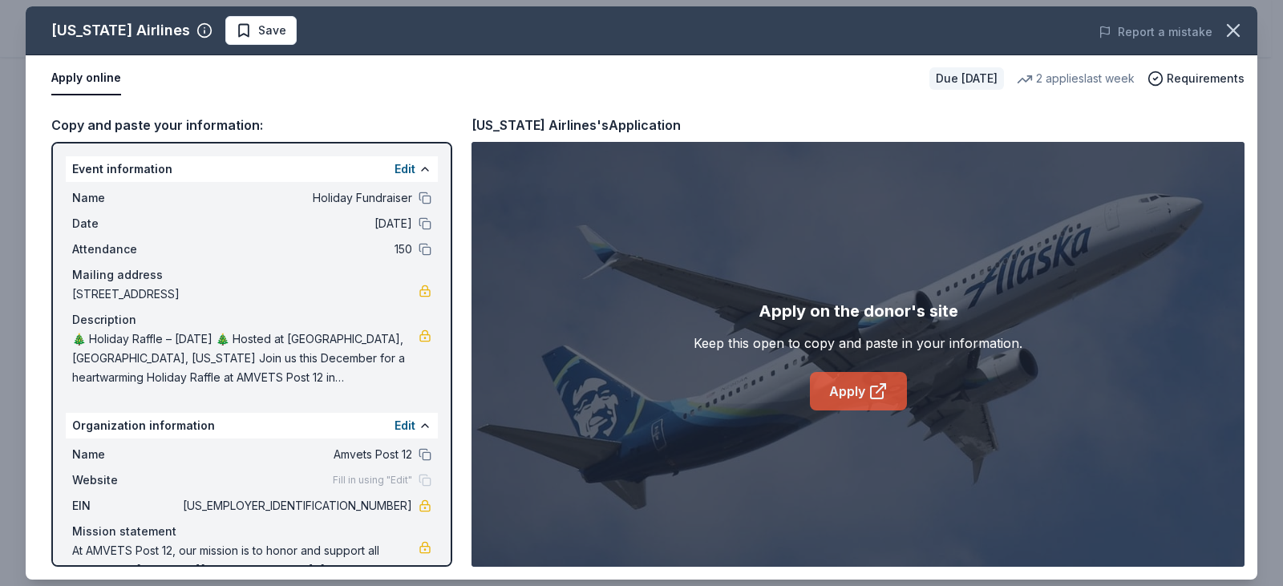
click at [869, 394] on icon at bounding box center [878, 391] width 19 height 19
click at [1239, 24] on icon "button" at bounding box center [1234, 30] width 22 height 22
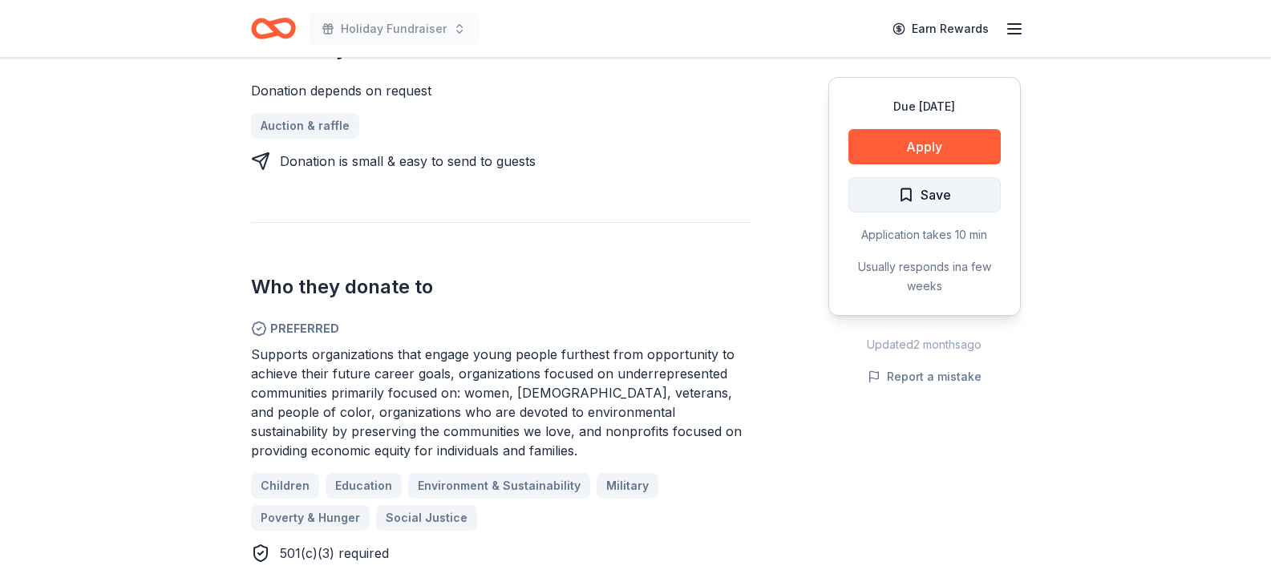
click at [900, 196] on span "Save" at bounding box center [924, 195] width 53 height 21
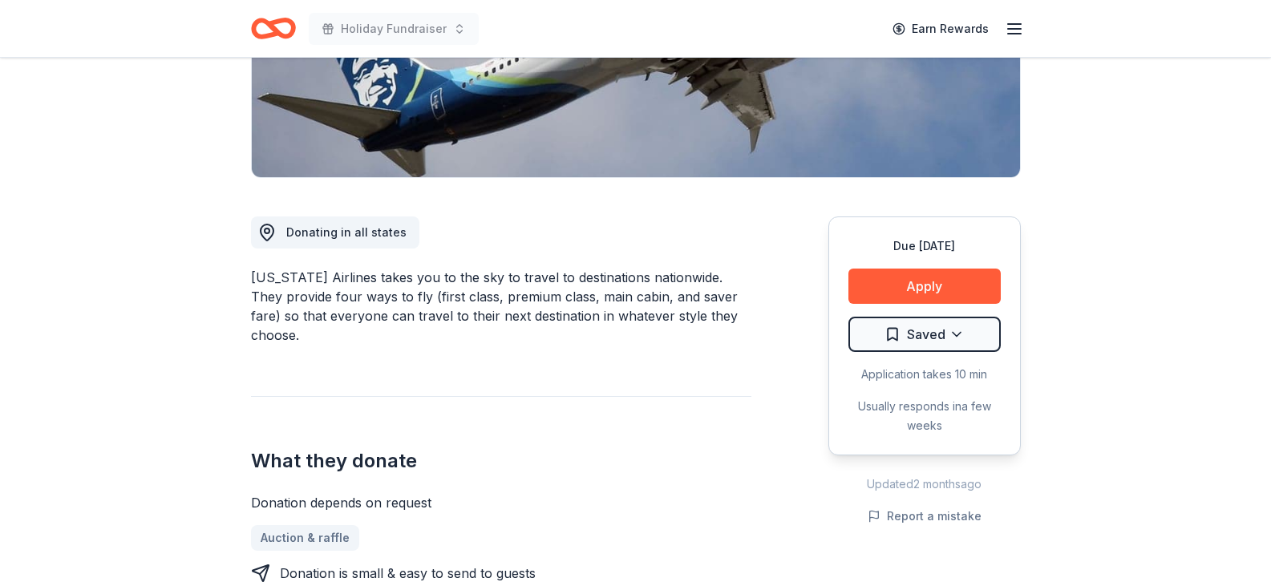
scroll to position [160, 0]
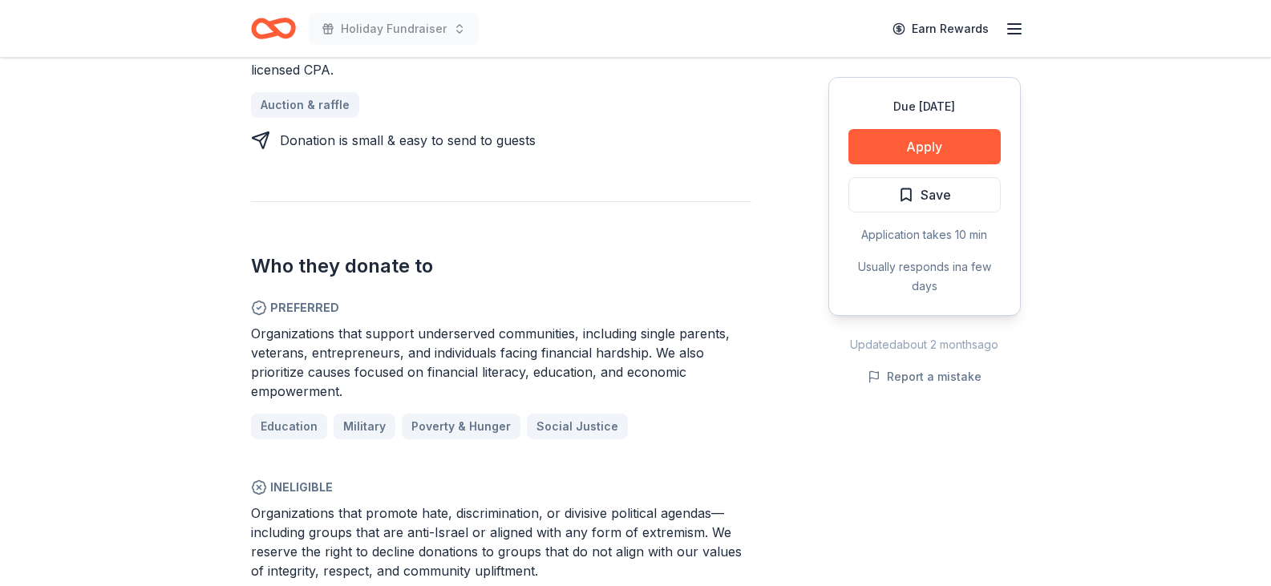
scroll to position [802, 0]
